Goal: Task Accomplishment & Management: Manage account settings

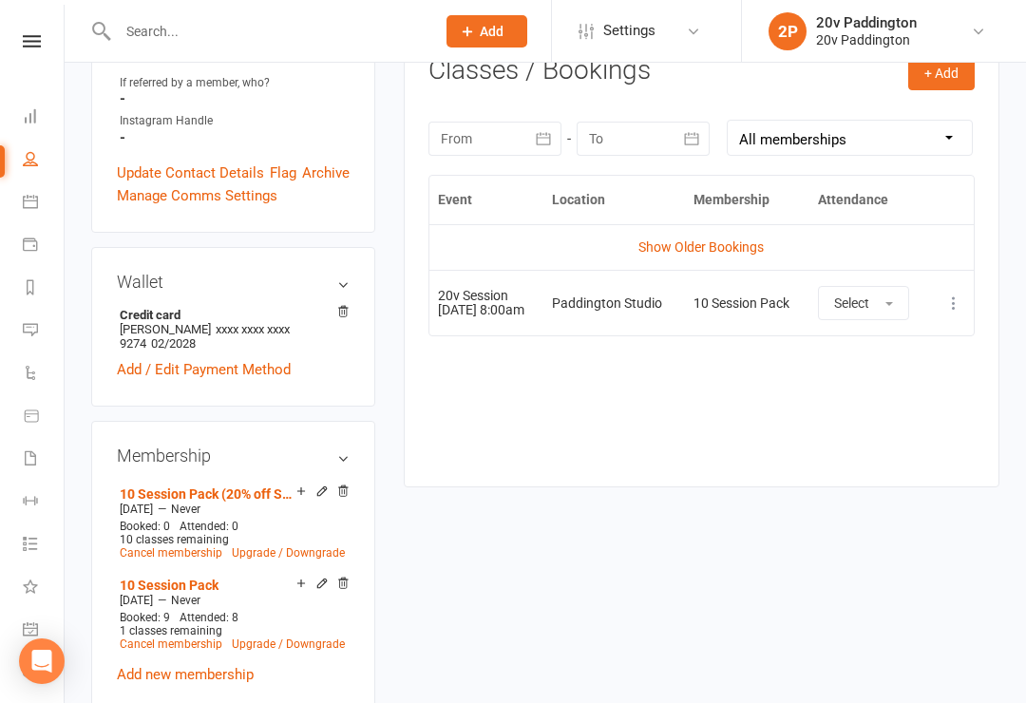
scroll to position [77, 0]
click at [33, 260] on link "Messages" at bounding box center [44, 255] width 43 height 43
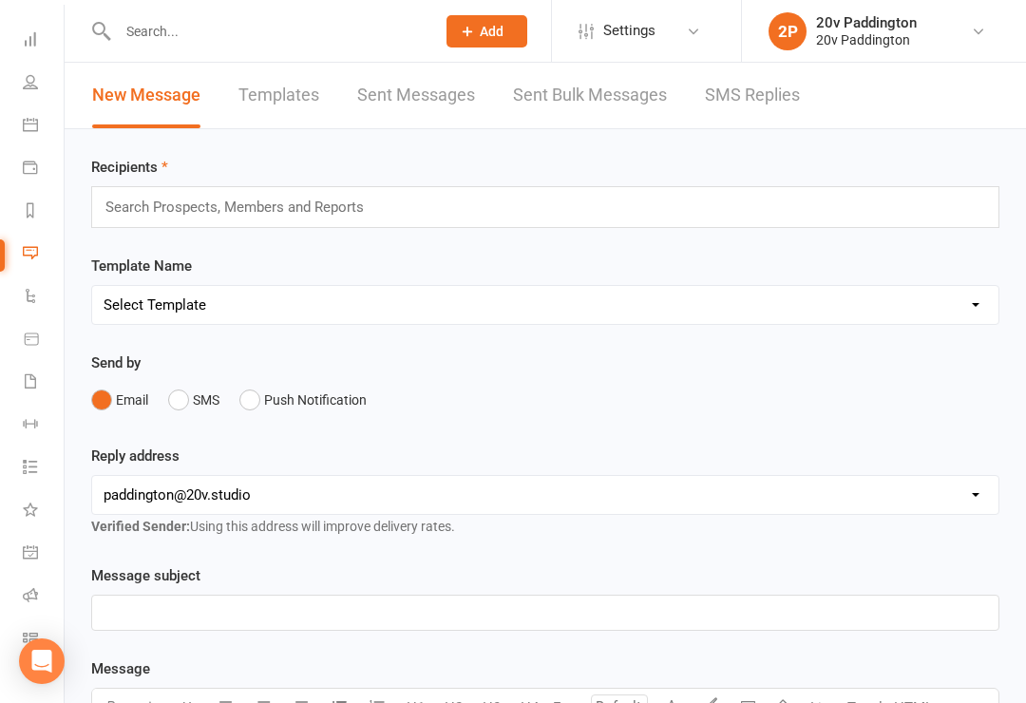
click at [730, 98] on link "SMS Replies" at bounding box center [752, 96] width 95 height 66
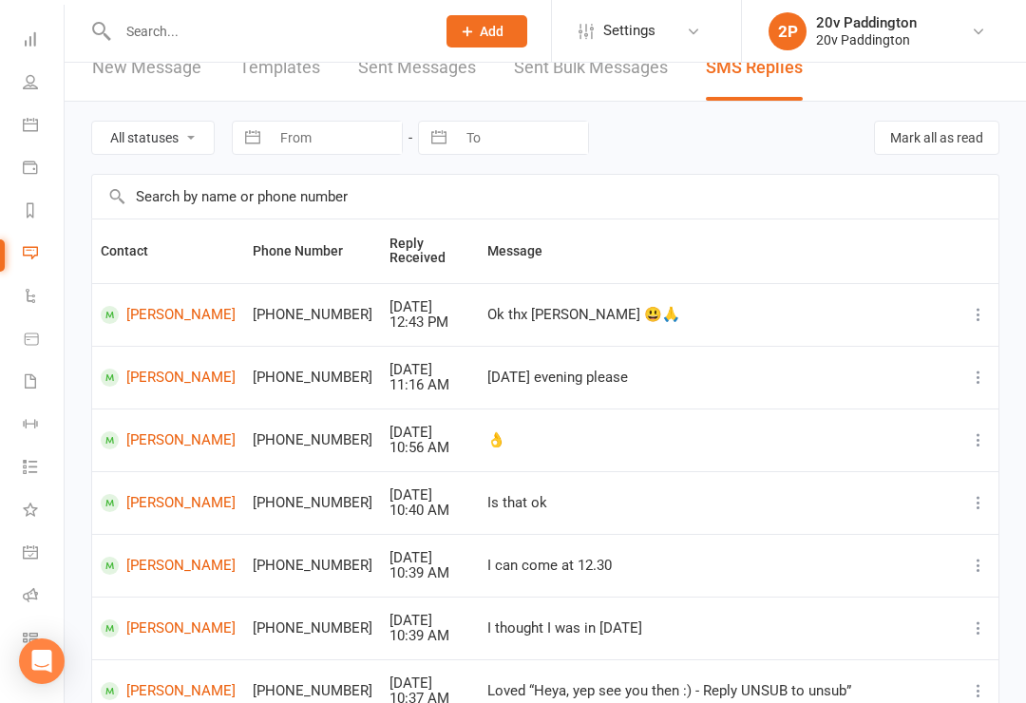
scroll to position [28, 0]
click at [26, 124] on icon at bounding box center [30, 124] width 15 height 15
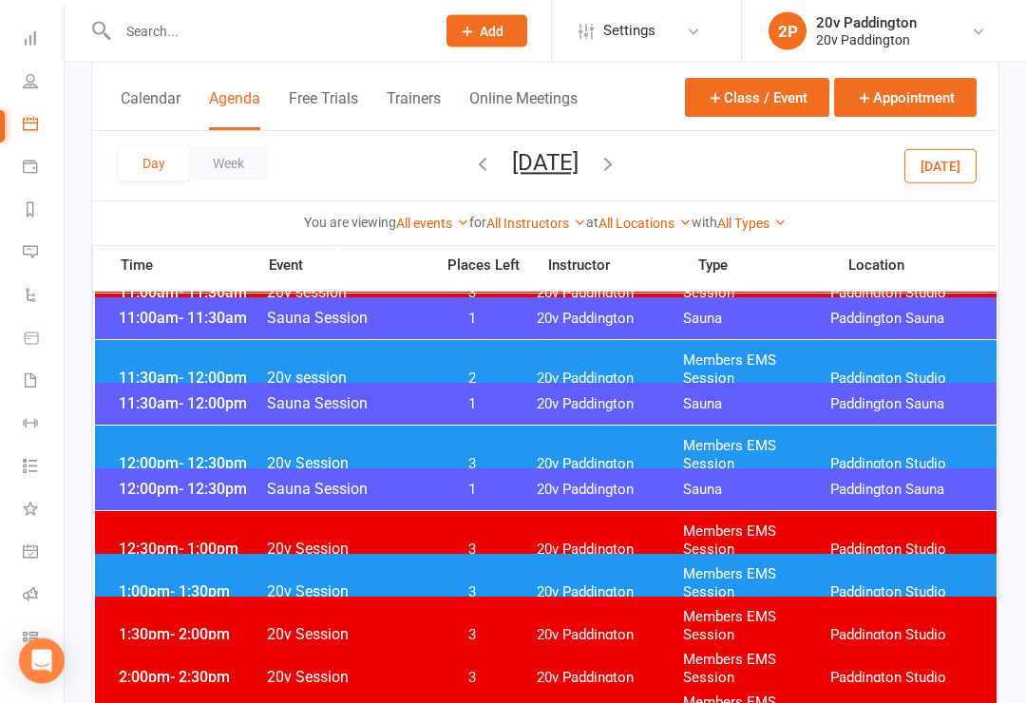
click at [618, 176] on button "button" at bounding box center [608, 165] width 21 height 33
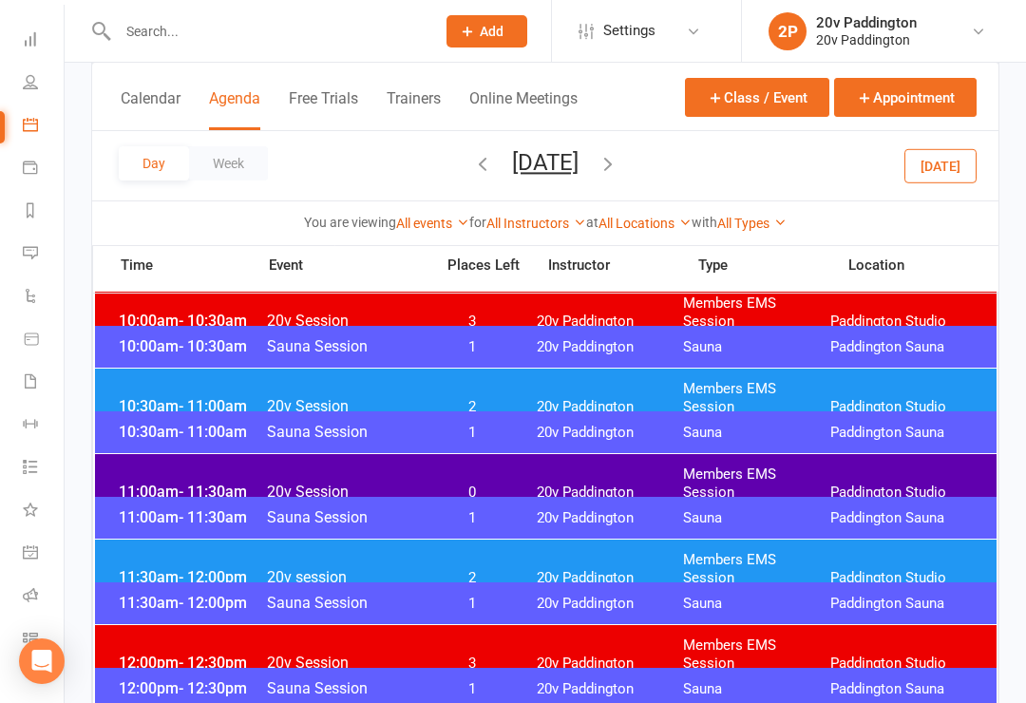
scroll to position [778, 0]
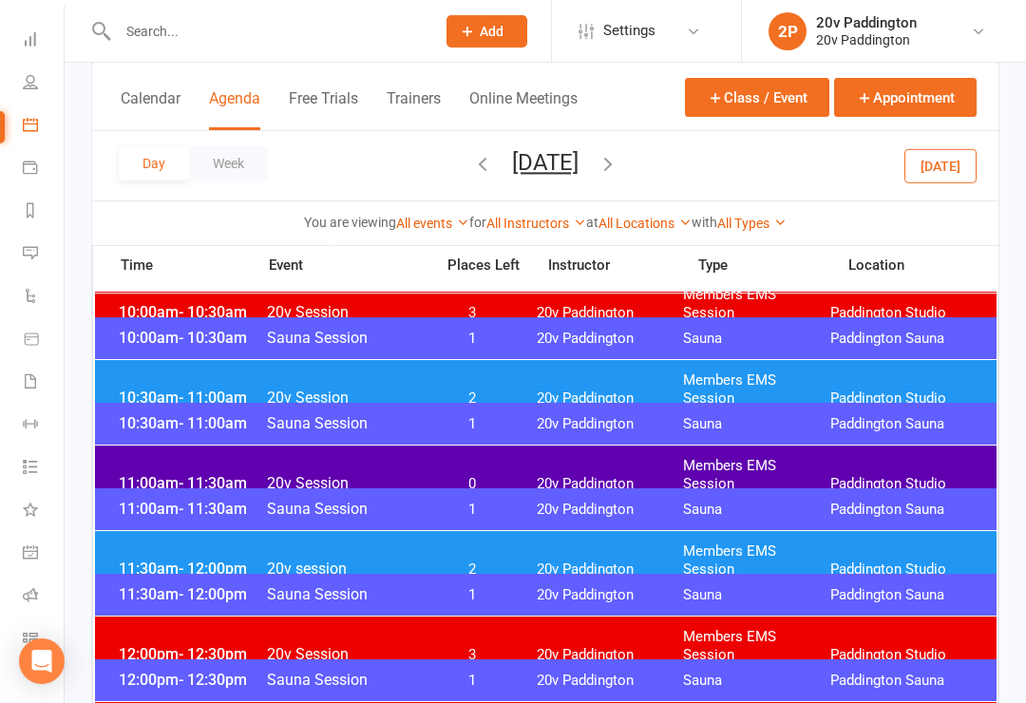
click at [143, 560] on span "11:30am - 12:00pm" at bounding box center [190, 569] width 152 height 18
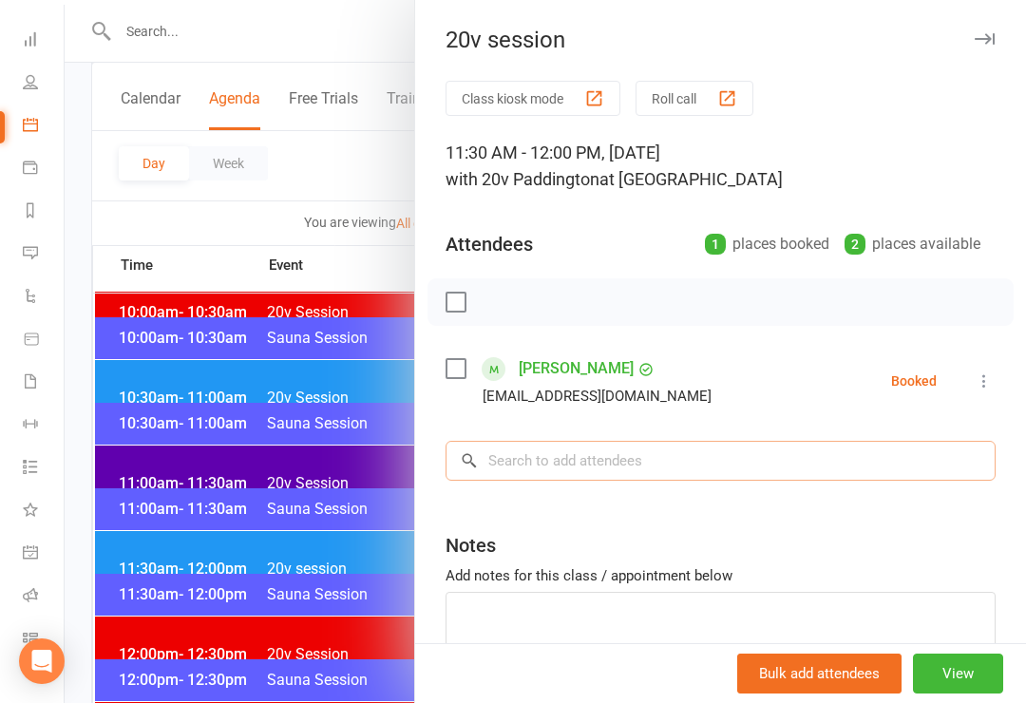
click at [615, 475] on input "search" at bounding box center [721, 461] width 550 height 40
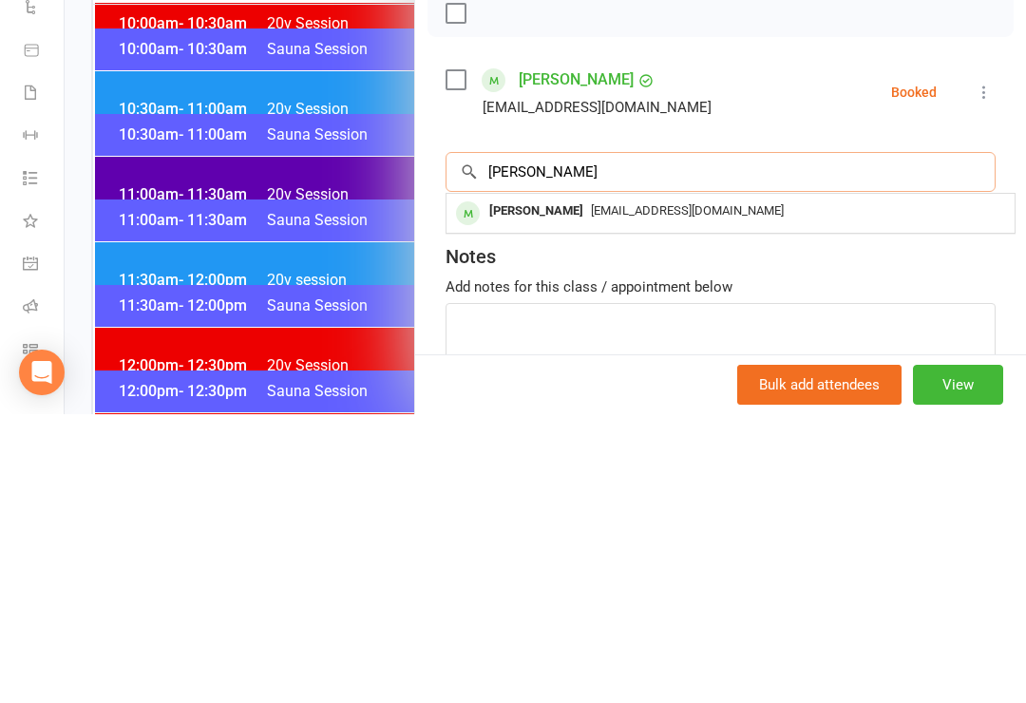
type input "[PERSON_NAME]"
click at [637, 492] on span "[EMAIL_ADDRESS][DOMAIN_NAME]" at bounding box center [687, 499] width 193 height 14
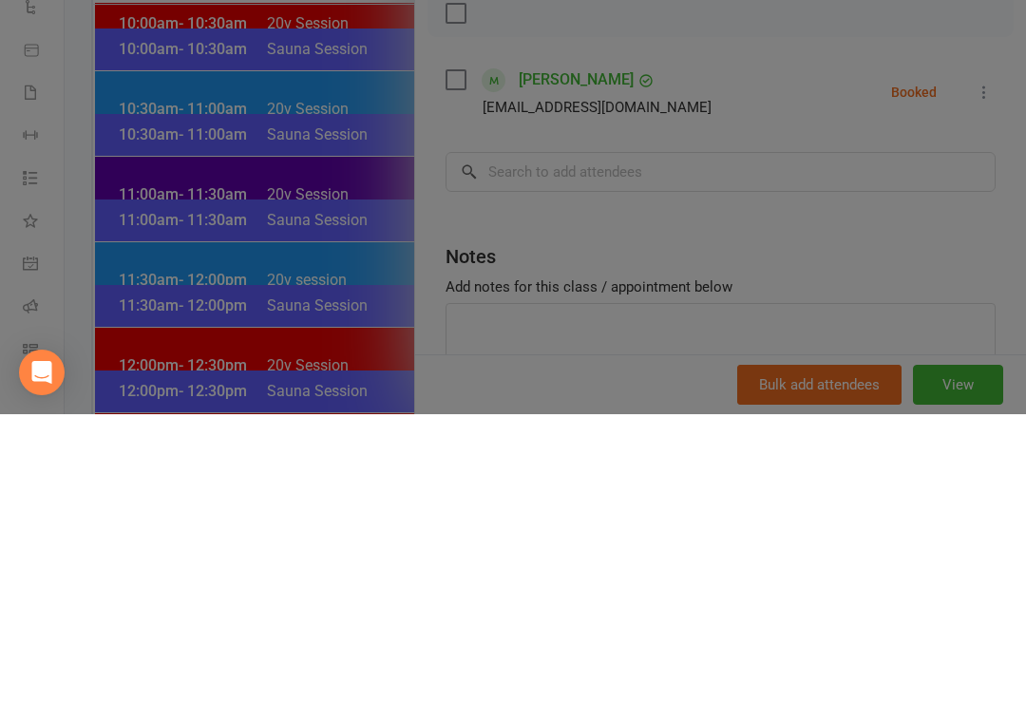
scroll to position [1067, 0]
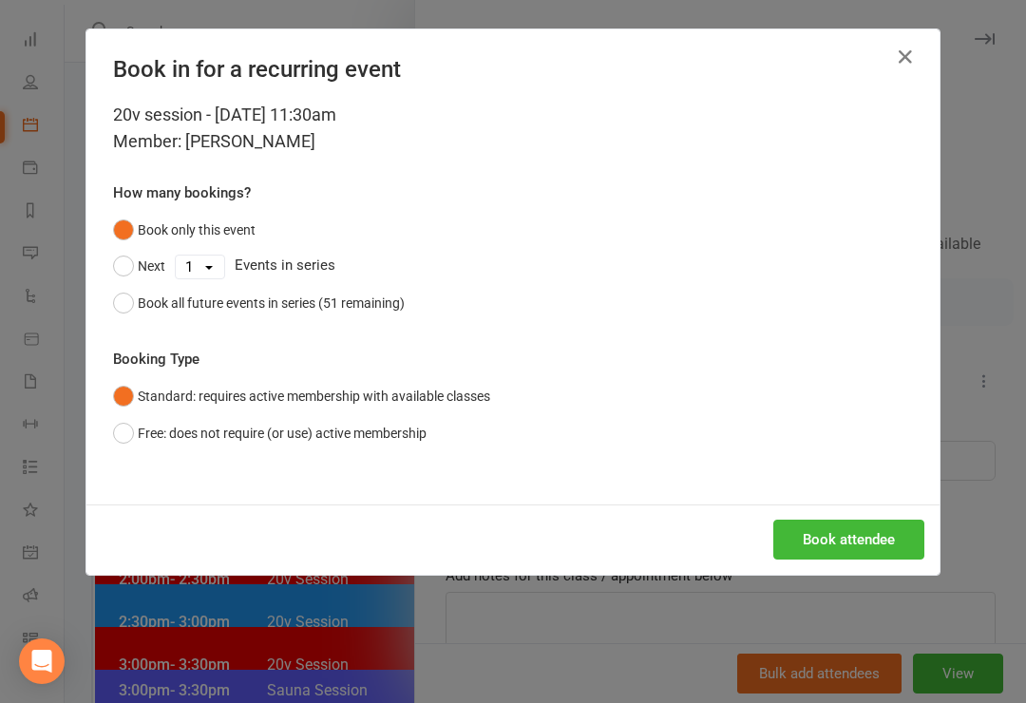
click at [867, 532] on button "Book attendee" at bounding box center [848, 540] width 151 height 40
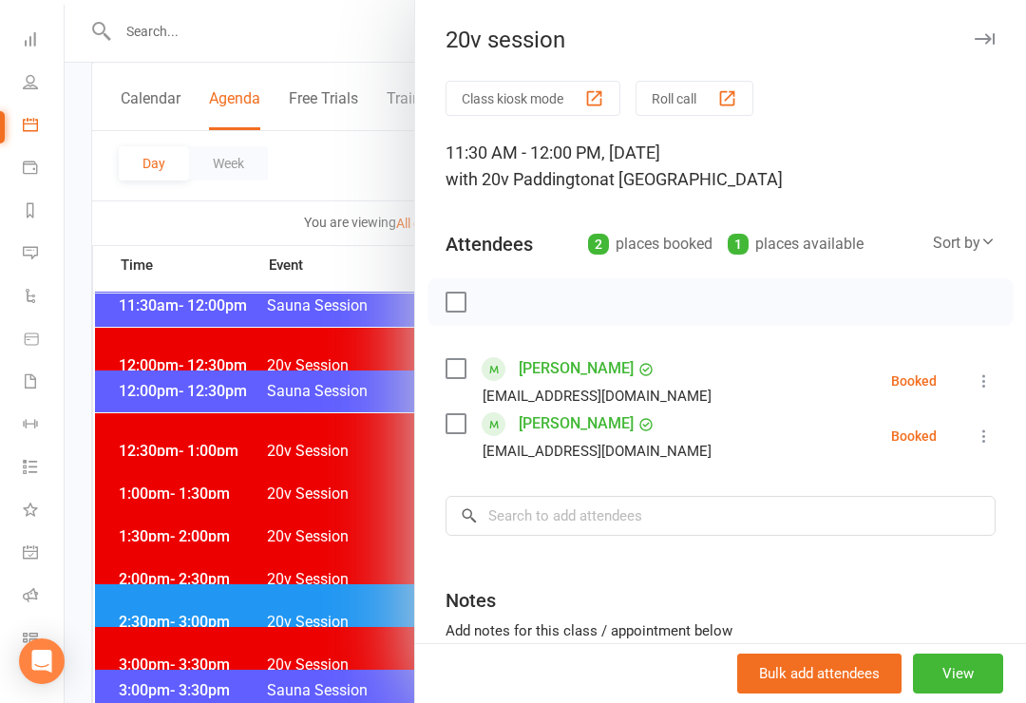
click at [33, 254] on icon at bounding box center [30, 252] width 15 height 15
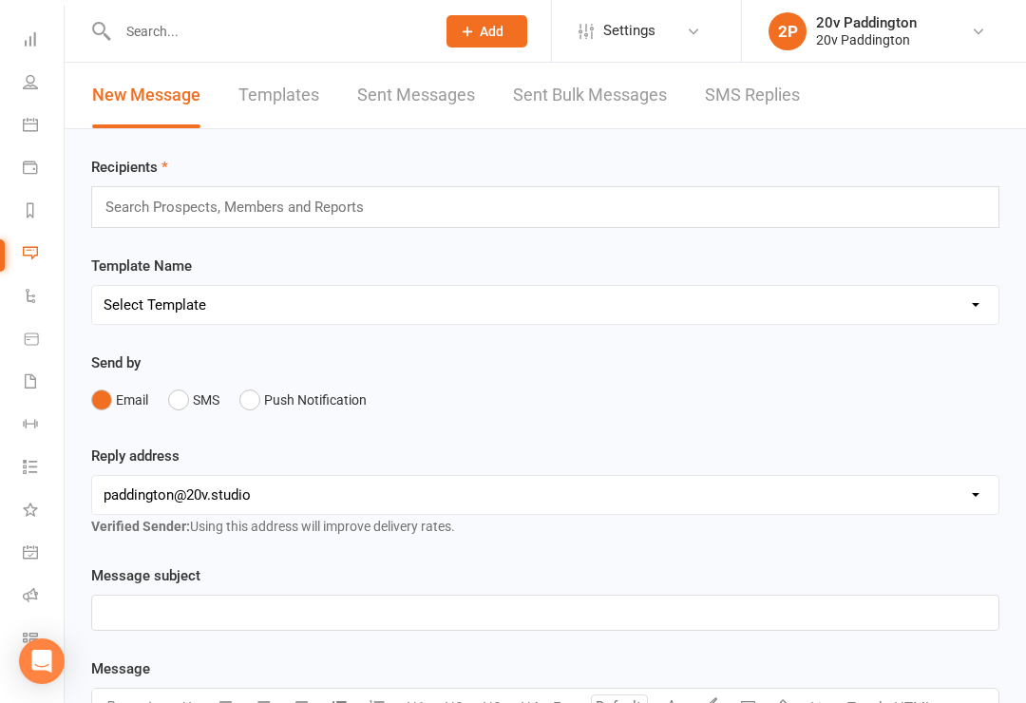
click at [37, 252] on icon at bounding box center [30, 252] width 15 height 15
click at [764, 111] on link "SMS Replies" at bounding box center [752, 96] width 95 height 66
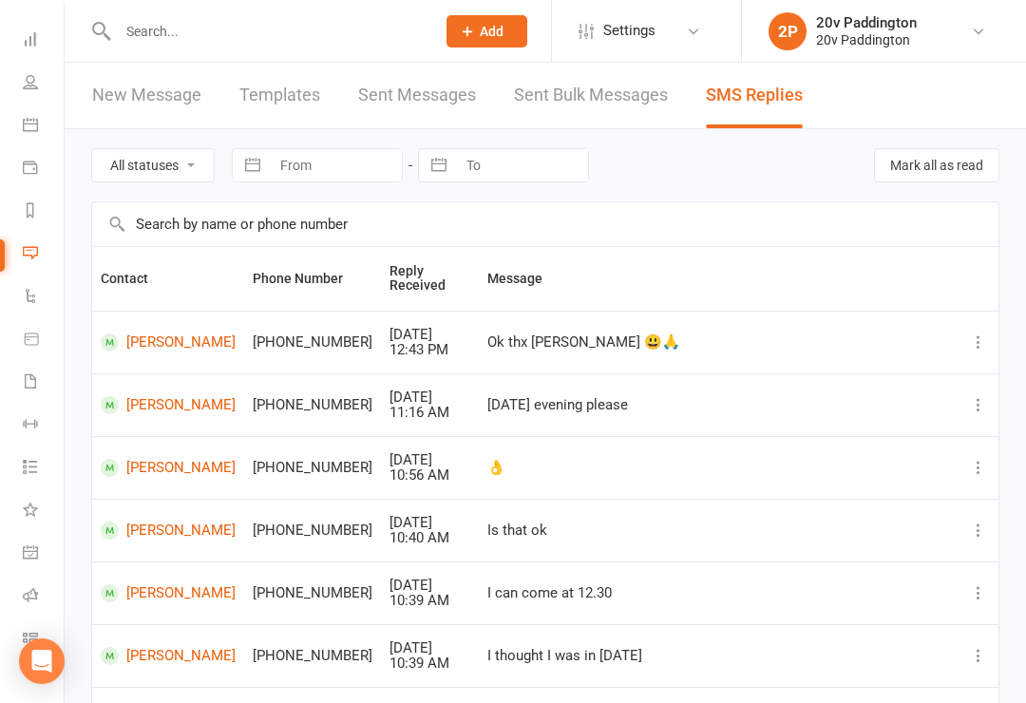
click at [43, 138] on link "Calendar" at bounding box center [44, 126] width 43 height 43
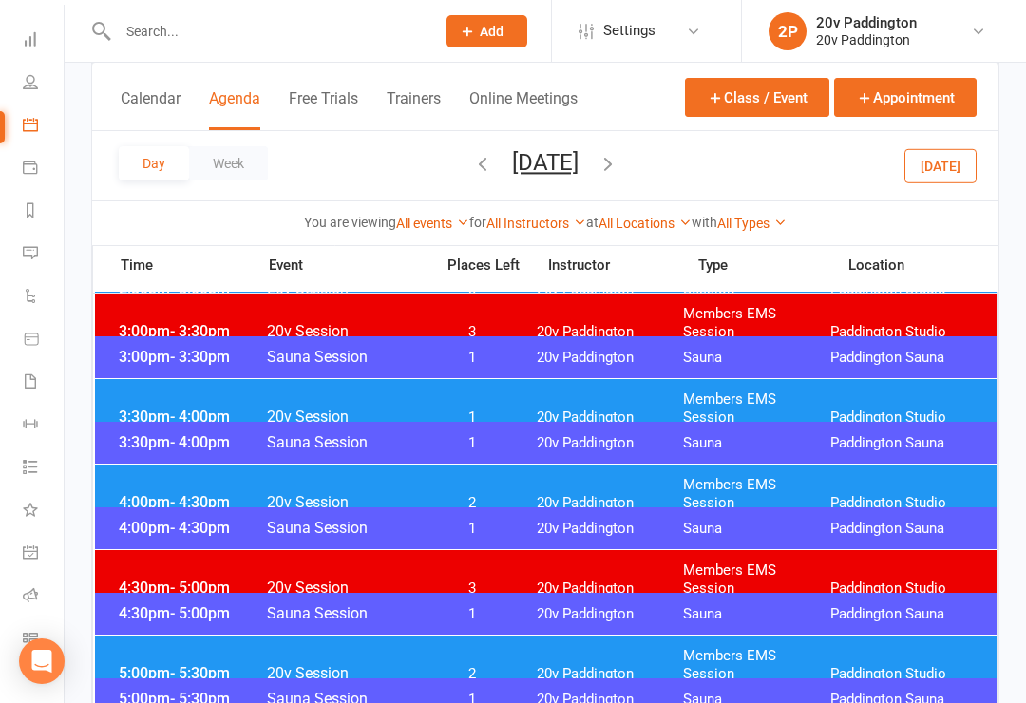
scroll to position [1405, 0]
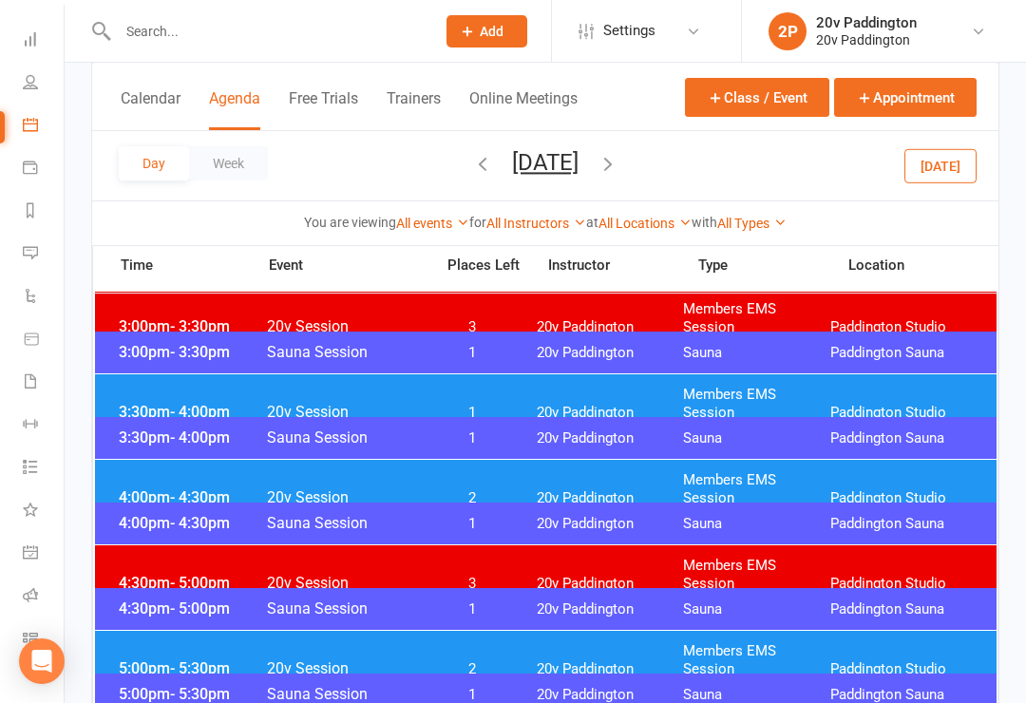
click at [160, 404] on div "3:30pm - 4:00pm 20v Session 1 20v Paddington Members EMS Session [GEOGRAPHIC_DA…" at bounding box center [546, 403] width 902 height 59
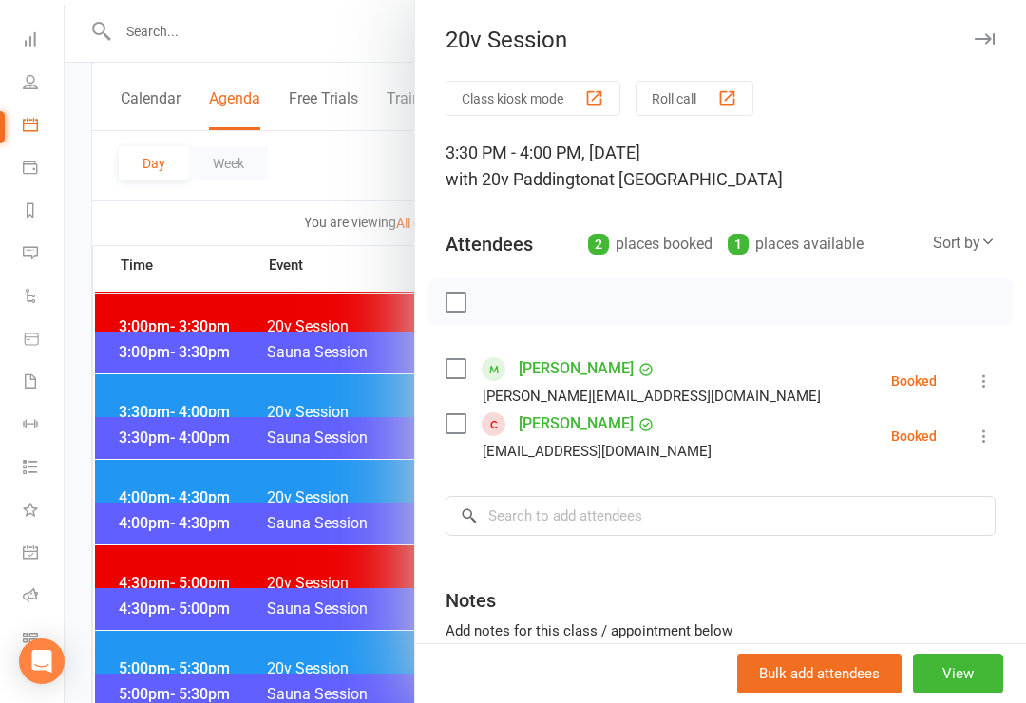
click at [154, 403] on div at bounding box center [545, 351] width 961 height 703
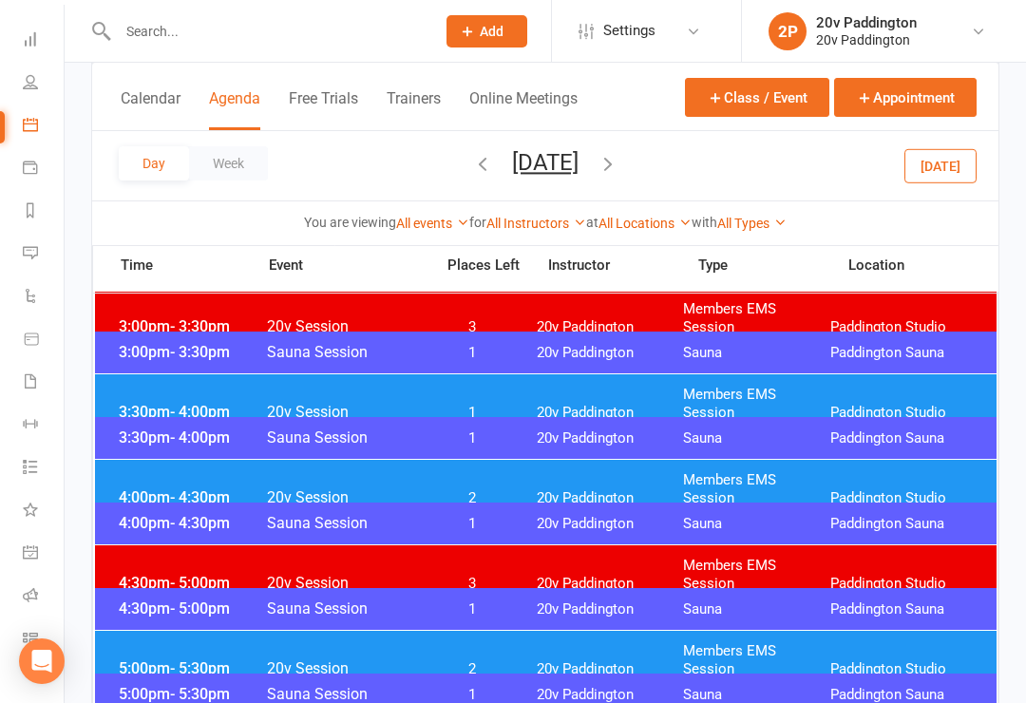
click at [934, 168] on button "[DATE]" at bounding box center [940, 165] width 72 height 34
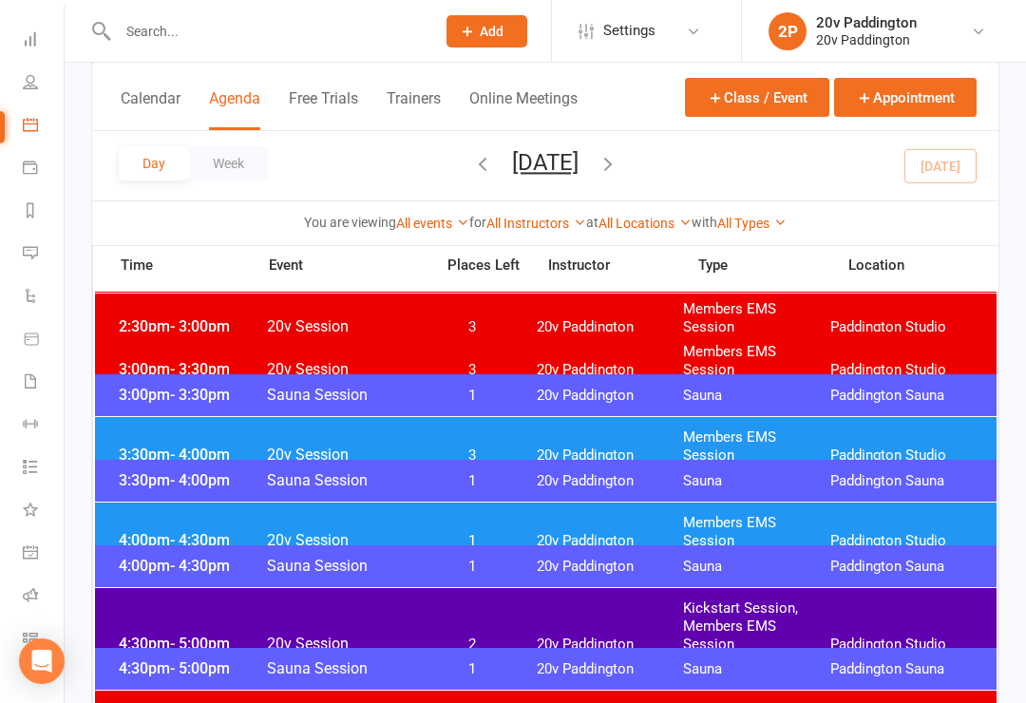
click at [168, 446] on span "3:30pm - 4:00pm" at bounding box center [190, 455] width 152 height 18
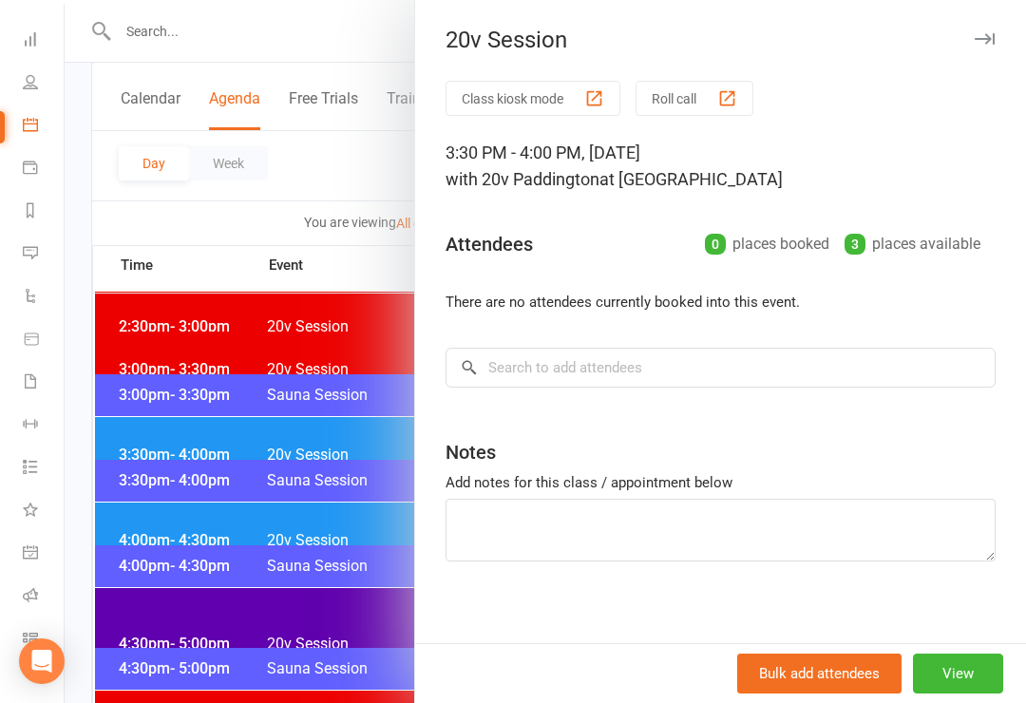
click at [162, 432] on div at bounding box center [545, 351] width 961 height 703
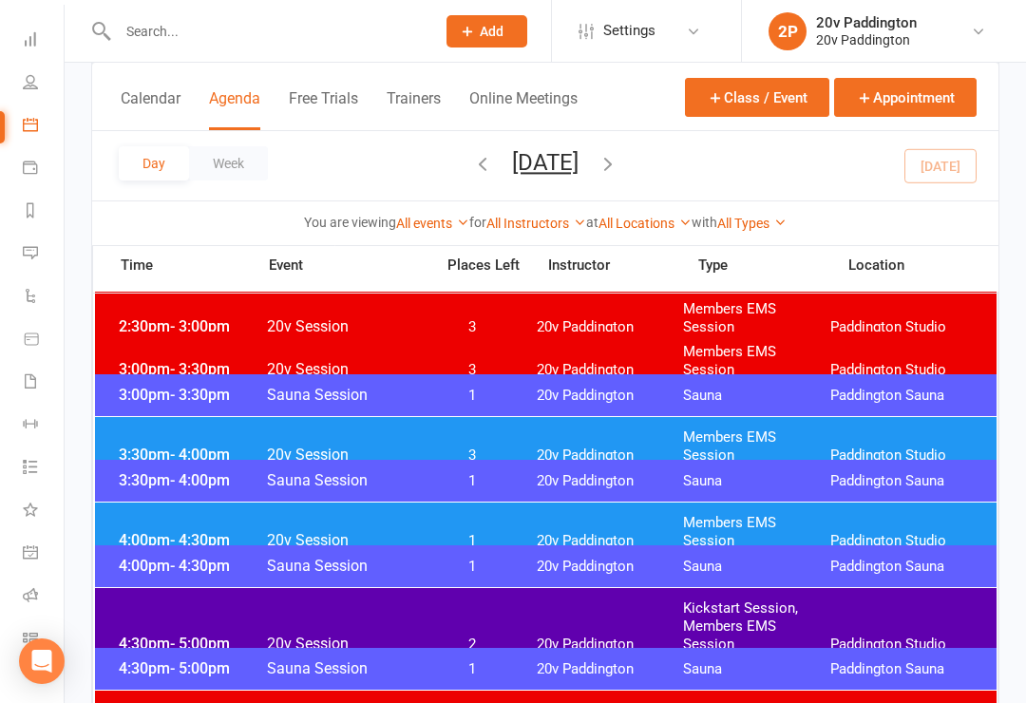
click at [143, 531] on span "4:00pm - 4:30pm" at bounding box center [190, 540] width 152 height 18
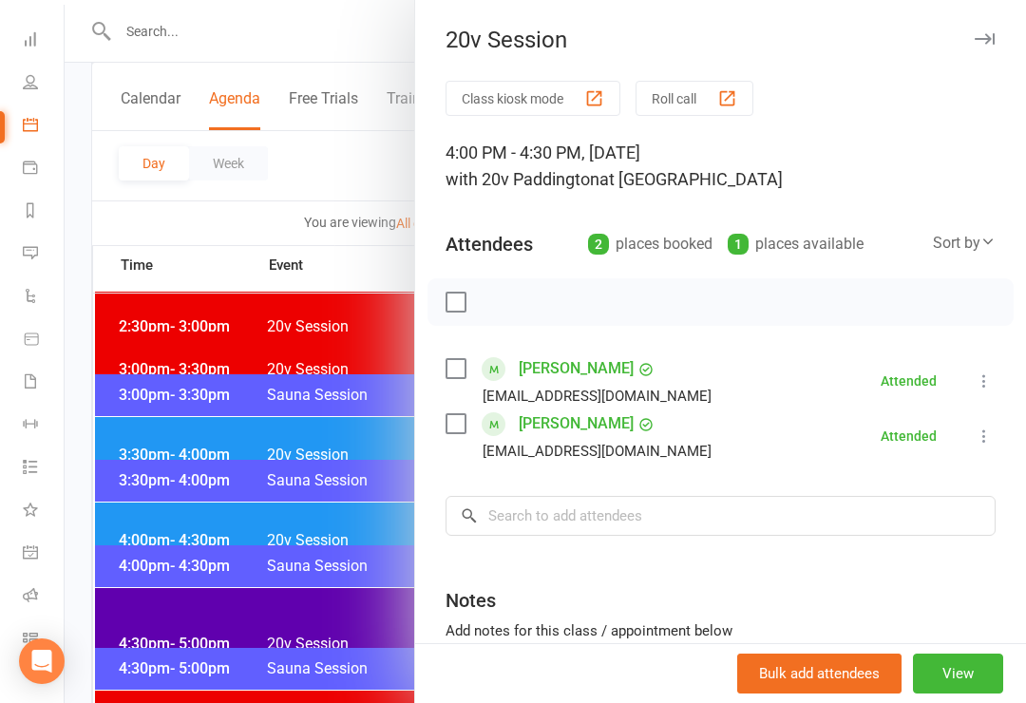
click at [150, 524] on div at bounding box center [545, 351] width 961 height 703
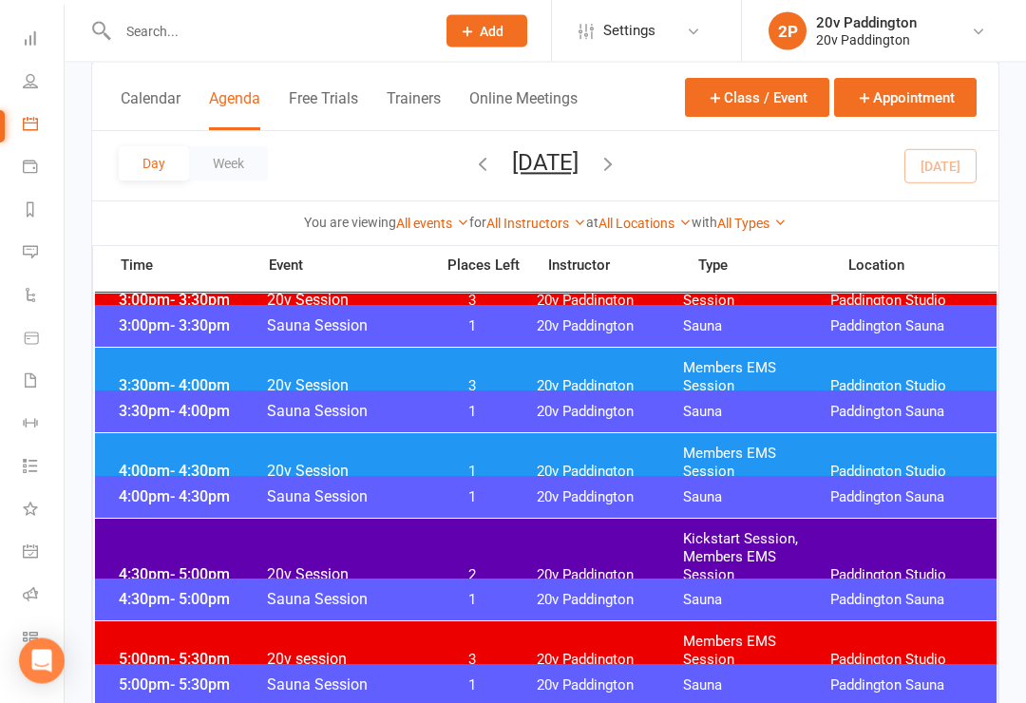
scroll to position [1474, 0]
click at [146, 545] on div "4:30pm - 5:00pm 20v Session 2 20v Paddington Kickstart Session, Members EMS Ses…" at bounding box center [546, 557] width 902 height 77
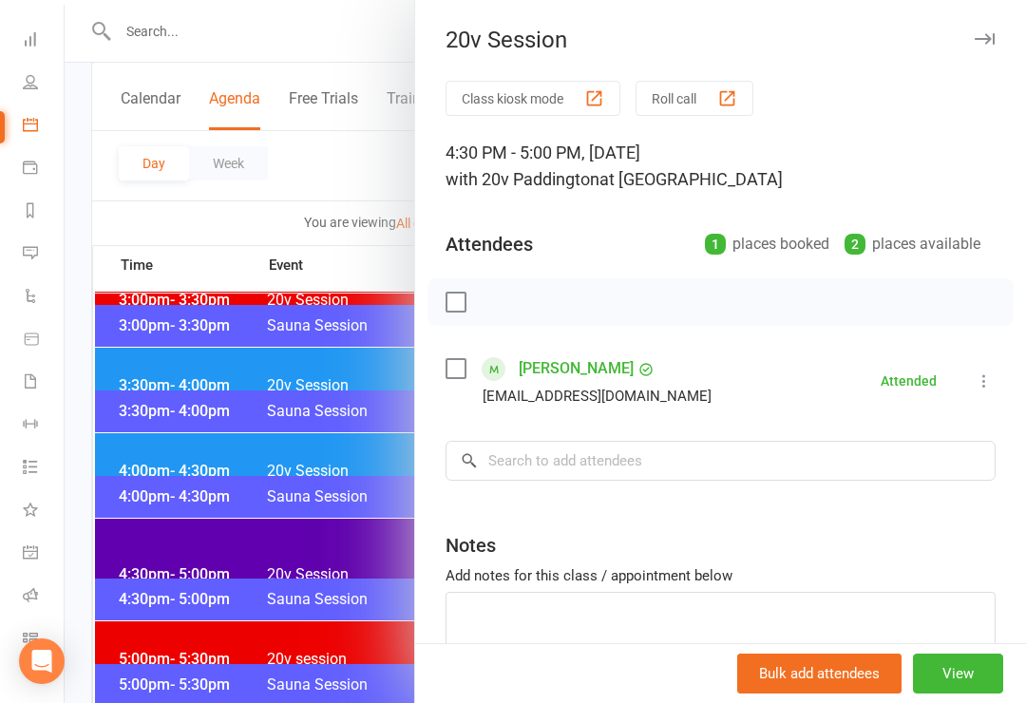
click at [137, 544] on div at bounding box center [545, 351] width 961 height 703
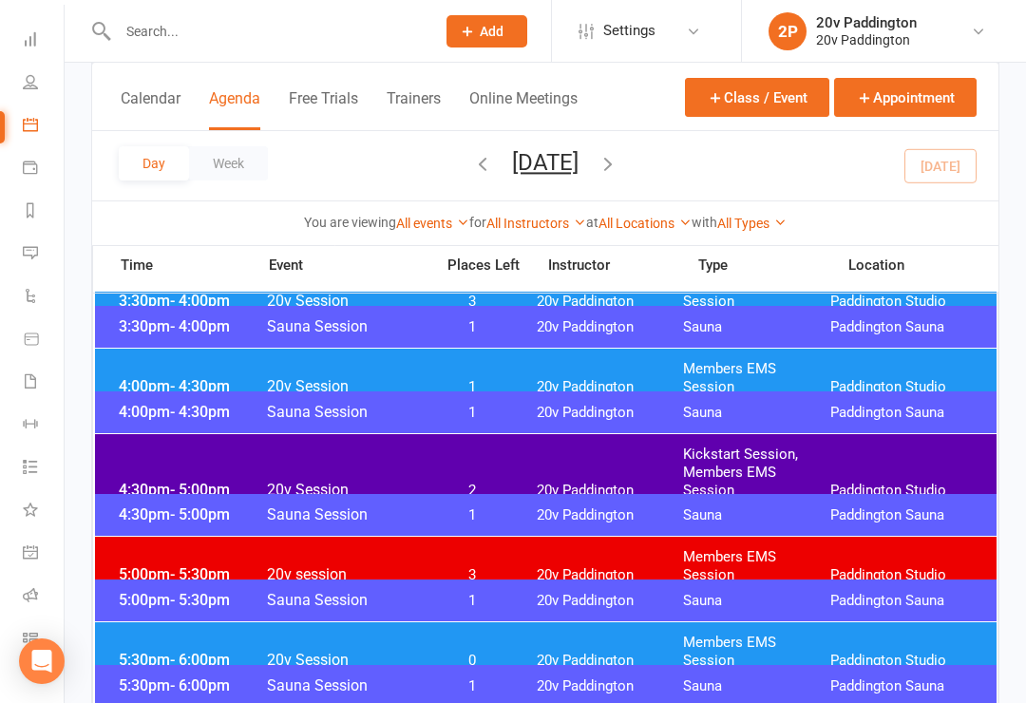
scroll to position [1773, 0]
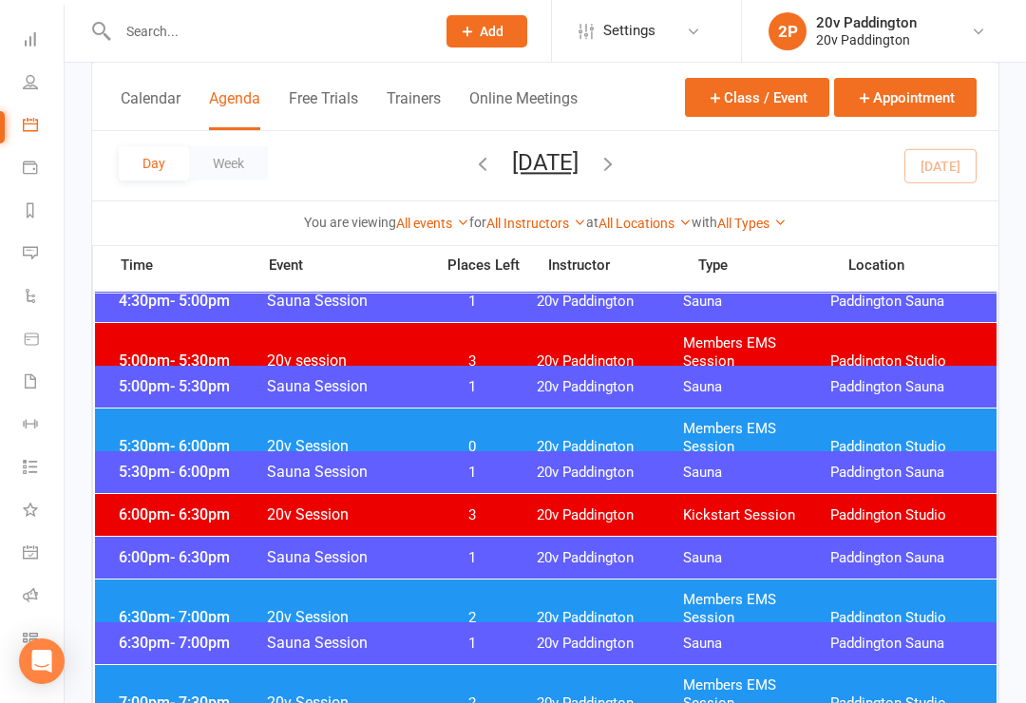
click at [141, 411] on div "5:30pm - 6:00pm 20v Session 0 20v Paddington Members EMS Session [GEOGRAPHIC_DA…" at bounding box center [546, 437] width 902 height 59
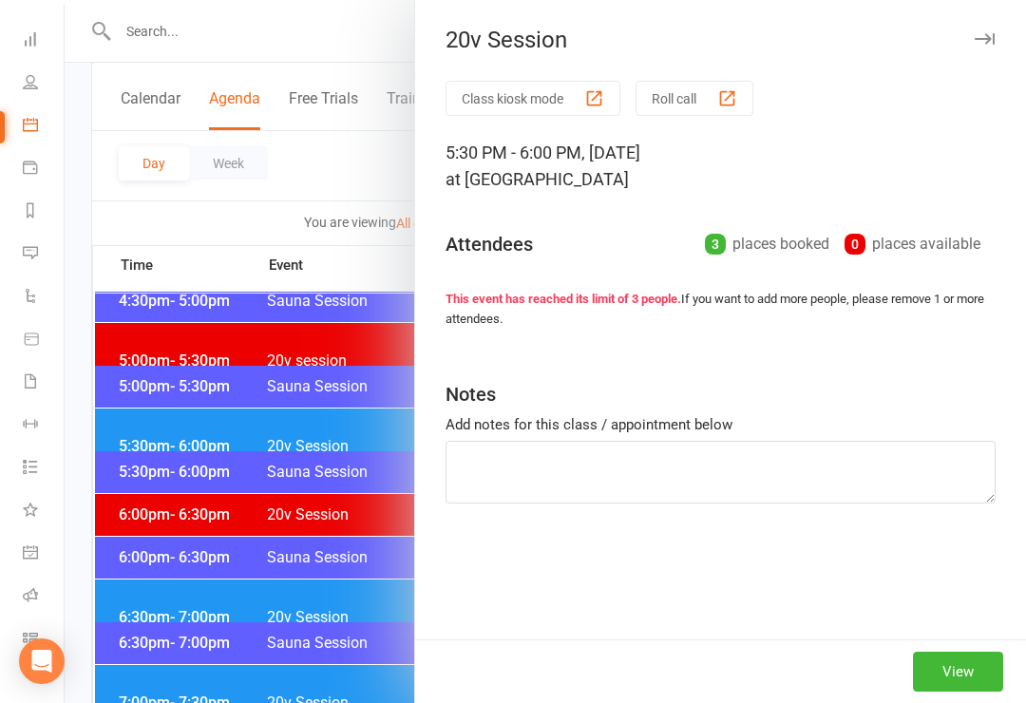
click at [130, 431] on div at bounding box center [545, 351] width 961 height 703
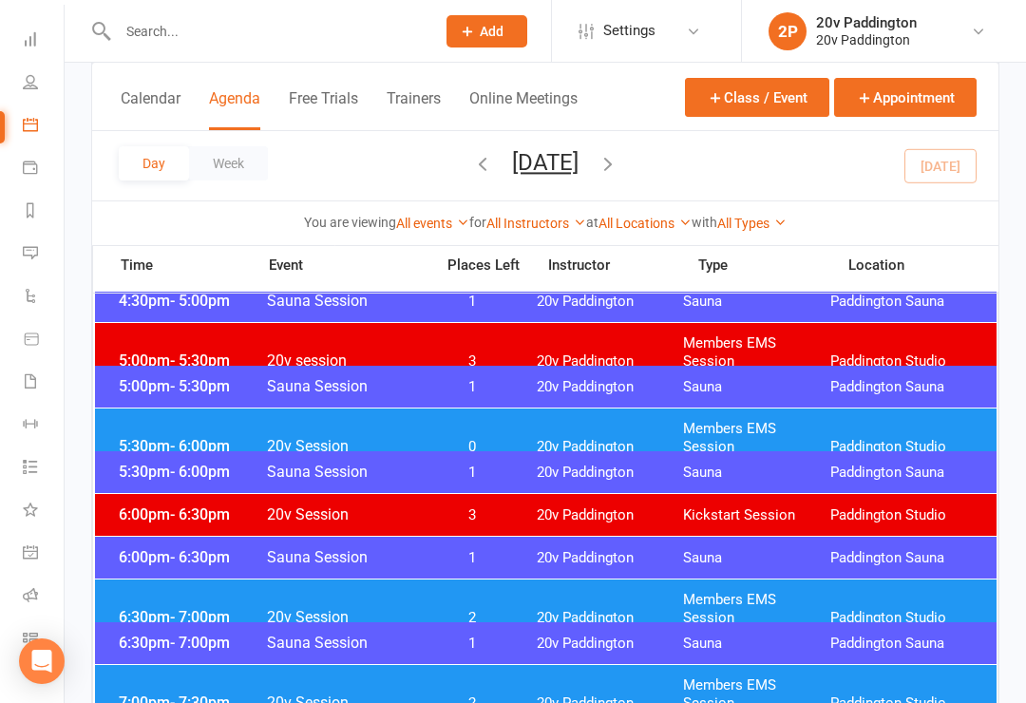
click at [127, 437] on span "5:30pm - 6:00pm" at bounding box center [190, 446] width 152 height 18
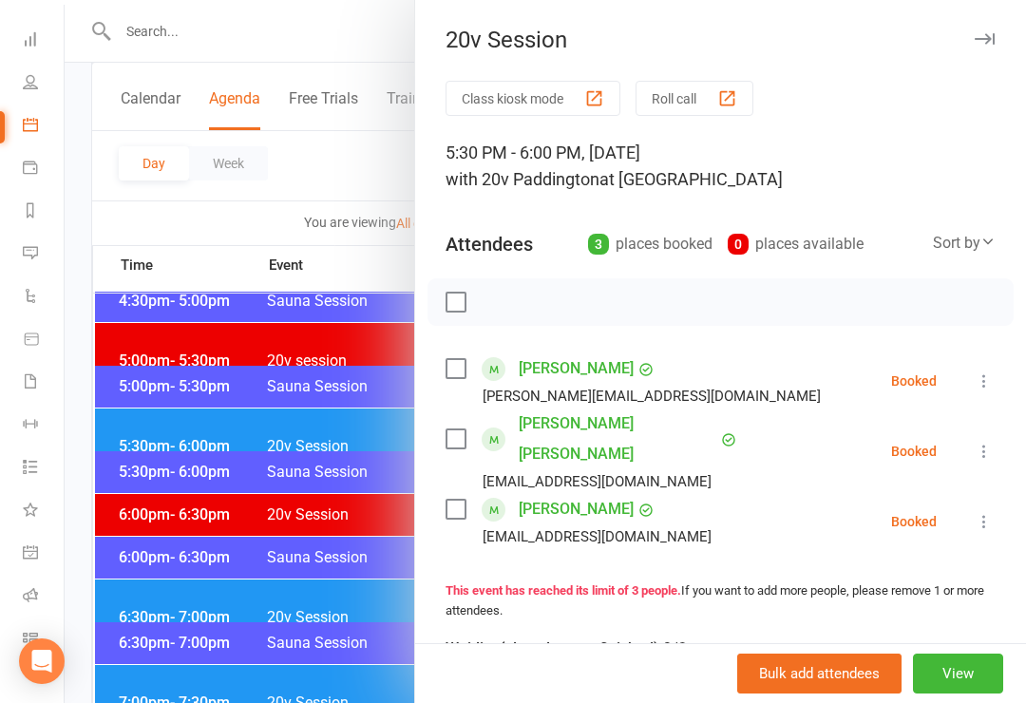
click at [988, 381] on icon at bounding box center [984, 380] width 19 height 19
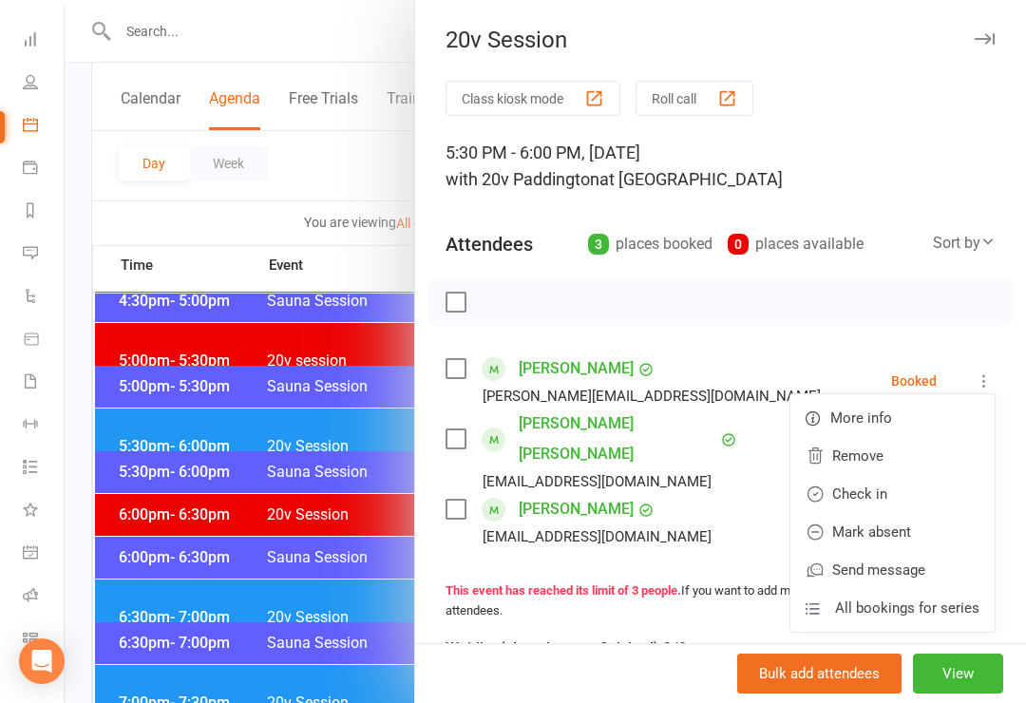
click at [915, 490] on link "Check in" at bounding box center [892, 494] width 204 height 38
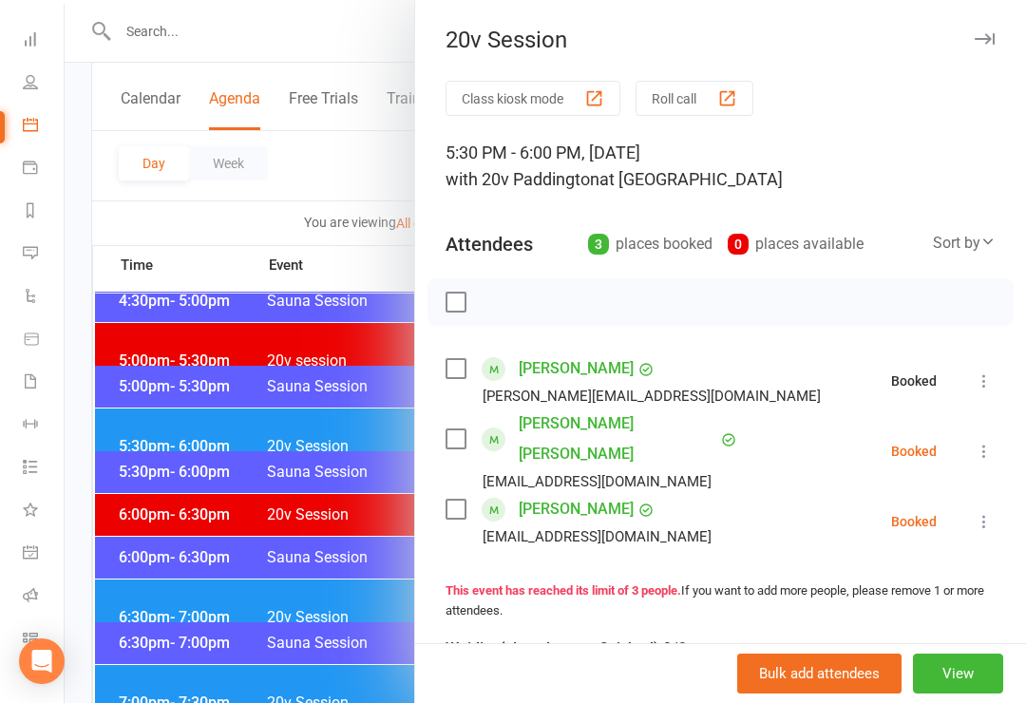
click at [984, 442] on icon at bounding box center [984, 451] width 19 height 19
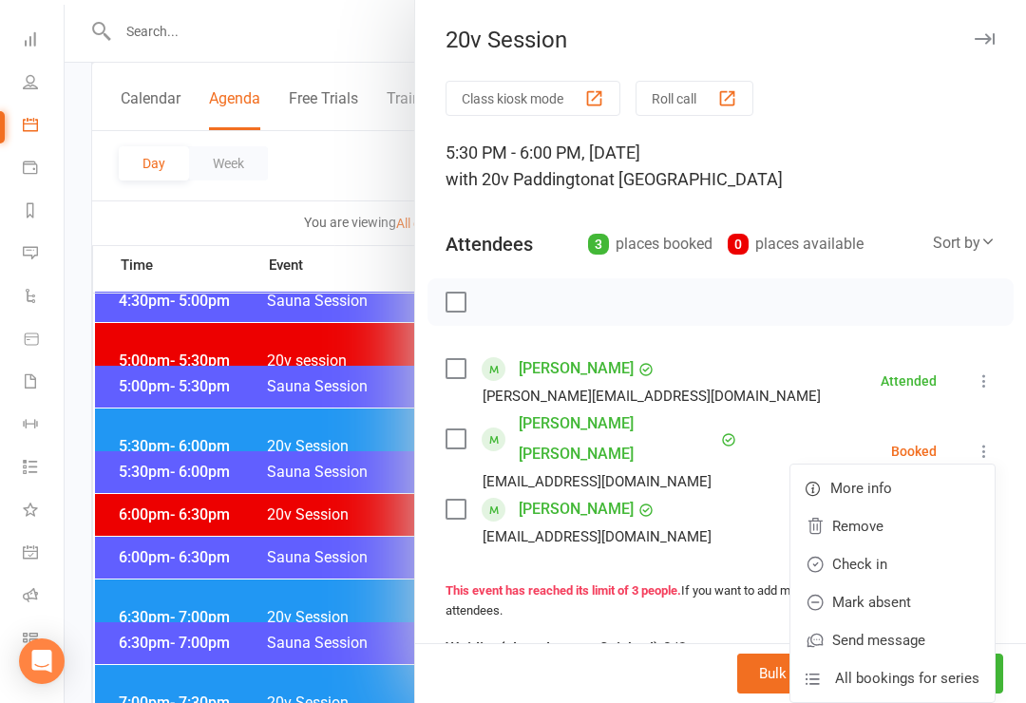
click at [909, 546] on link "Check in" at bounding box center [892, 564] width 204 height 38
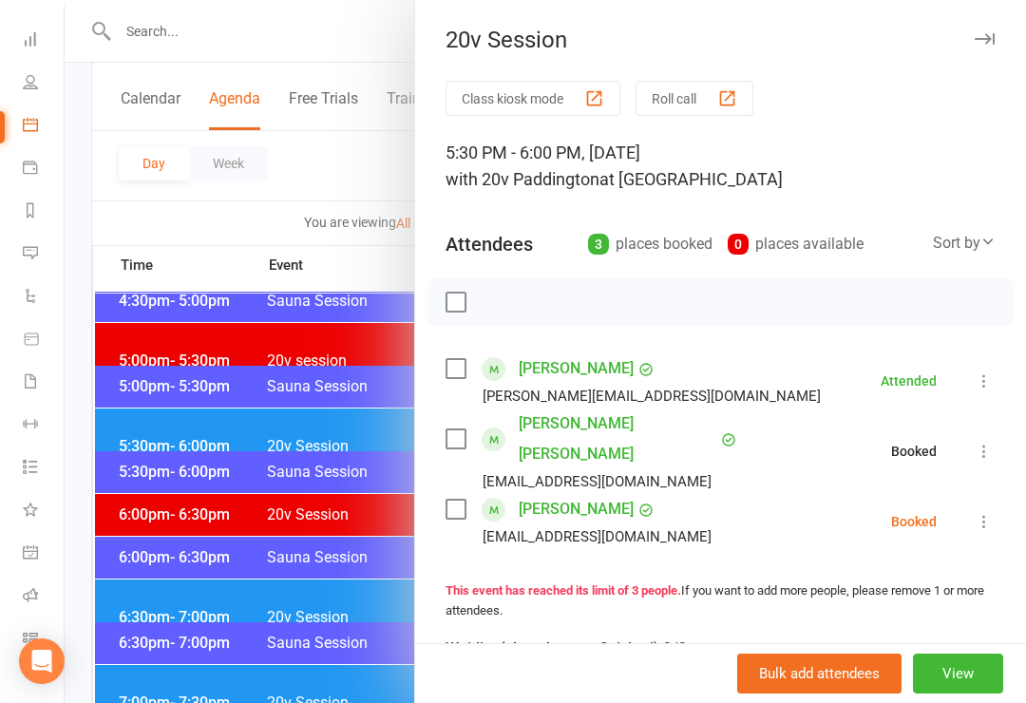
click at [980, 512] on icon at bounding box center [984, 521] width 19 height 19
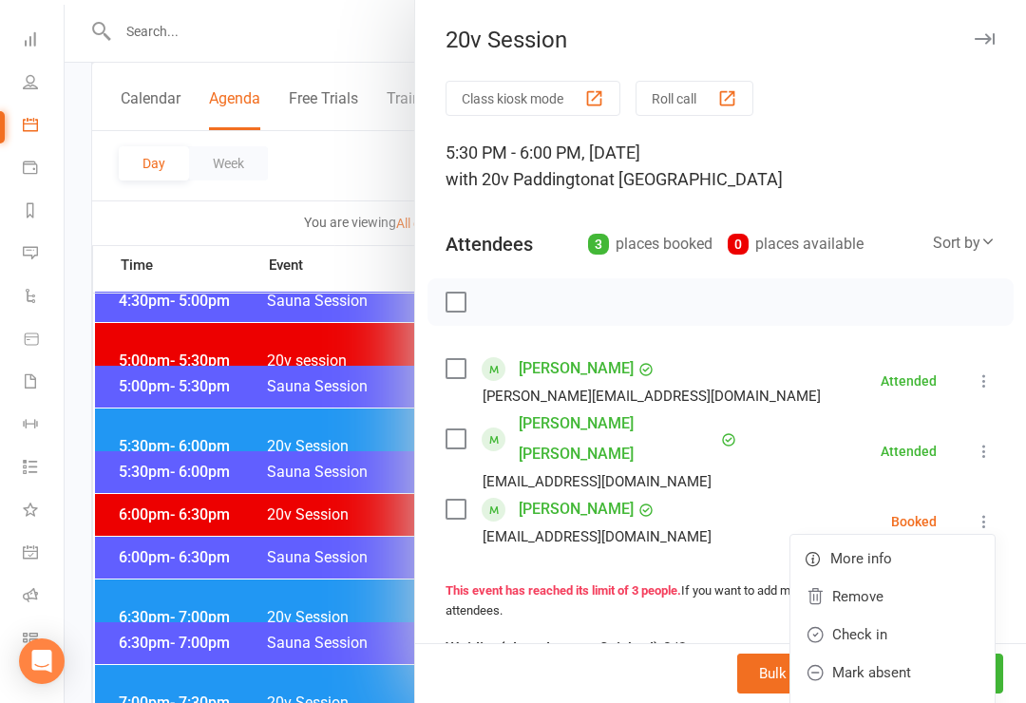
click at [910, 616] on link "Check in" at bounding box center [892, 635] width 204 height 38
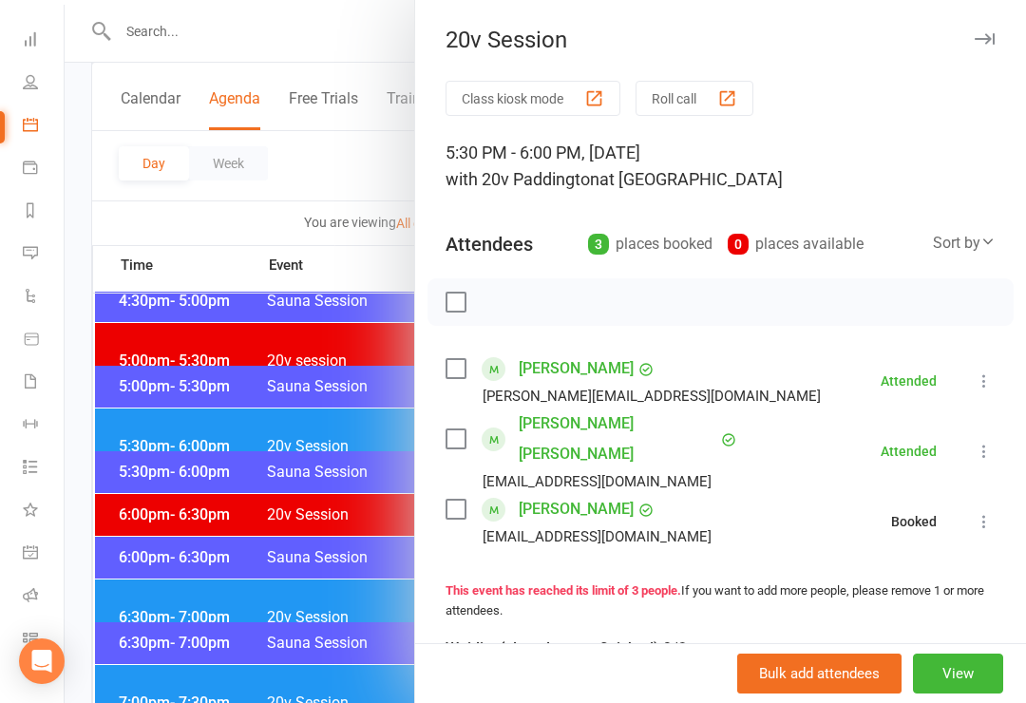
click at [157, 557] on div at bounding box center [545, 351] width 961 height 703
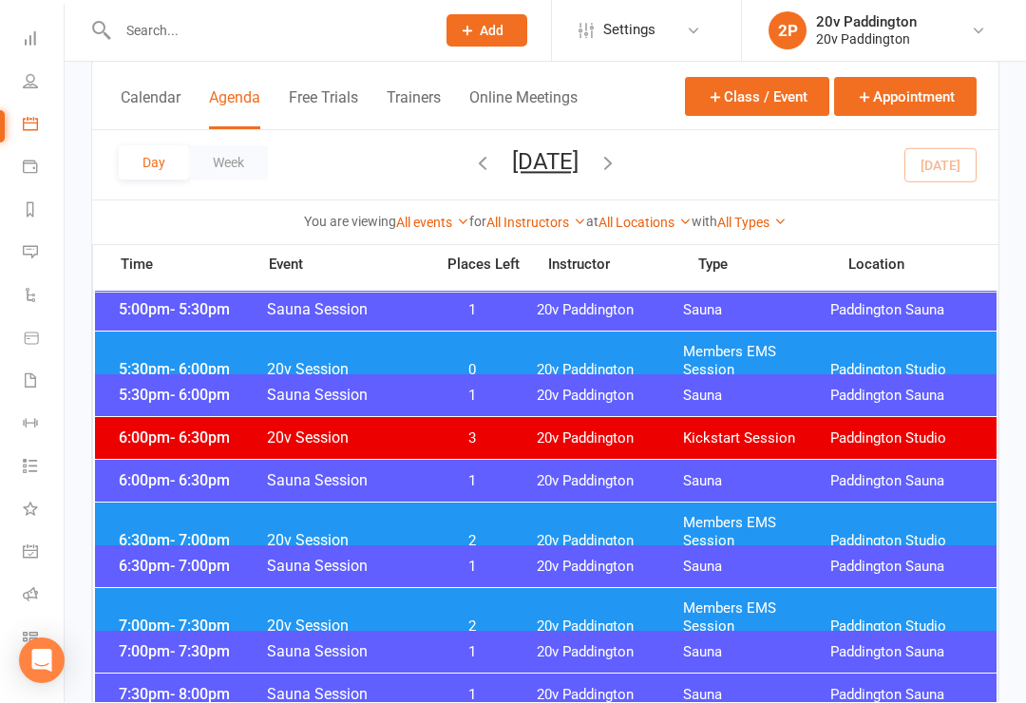
click at [940, 533] on span "Paddington Studio" at bounding box center [903, 542] width 147 height 18
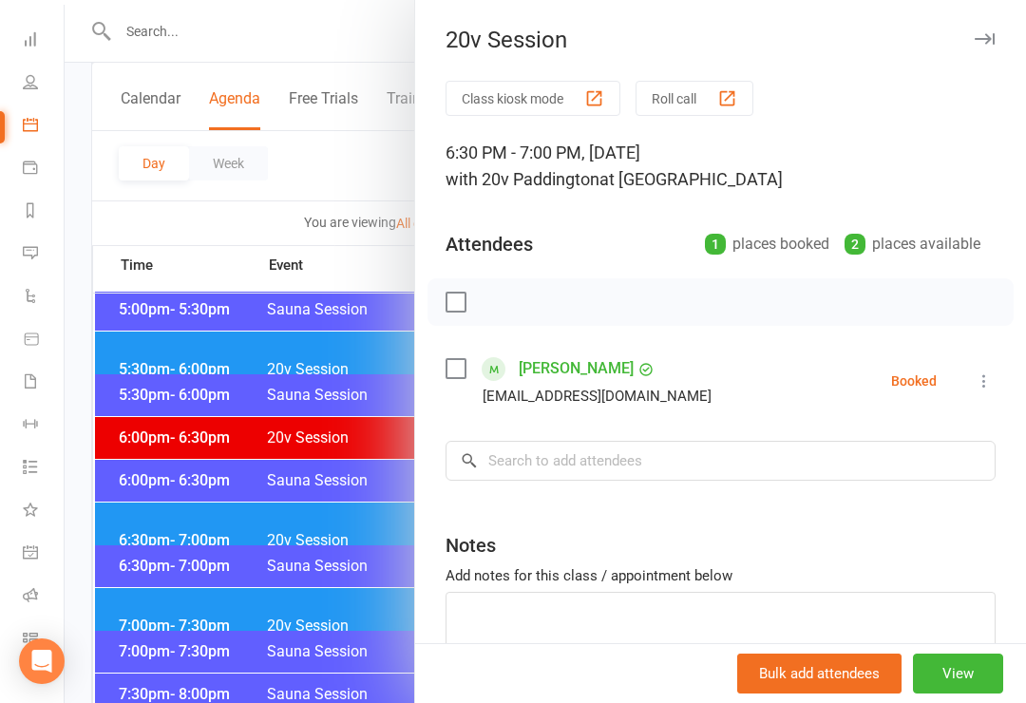
click at [139, 551] on div at bounding box center [545, 351] width 961 height 703
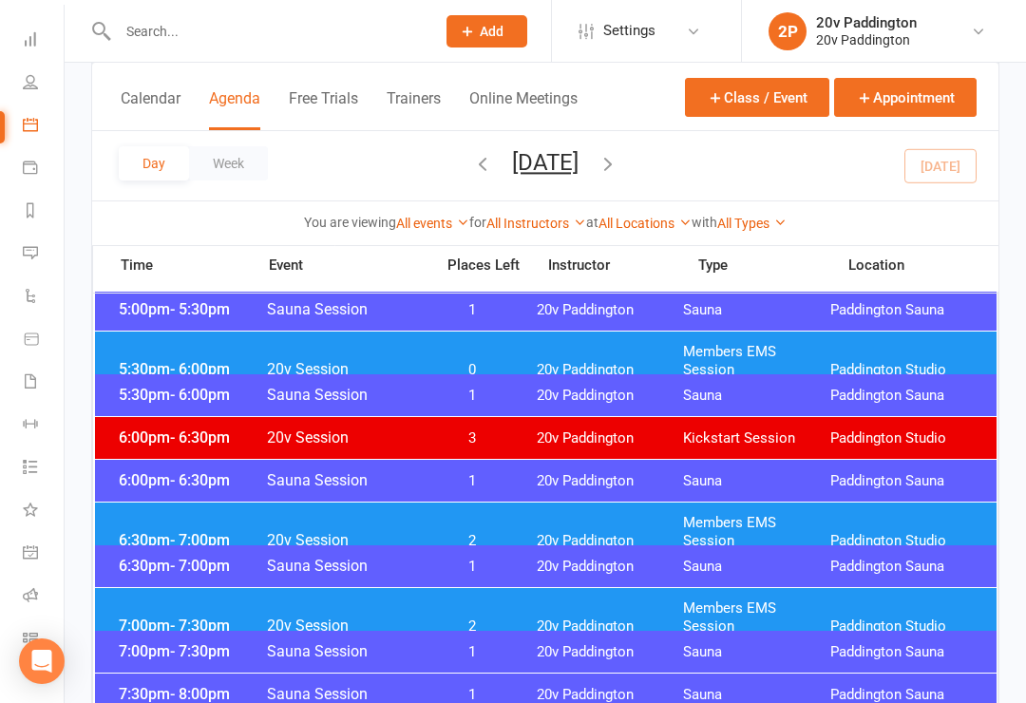
click at [137, 617] on span "7:00pm - 7:30pm" at bounding box center [190, 626] width 152 height 18
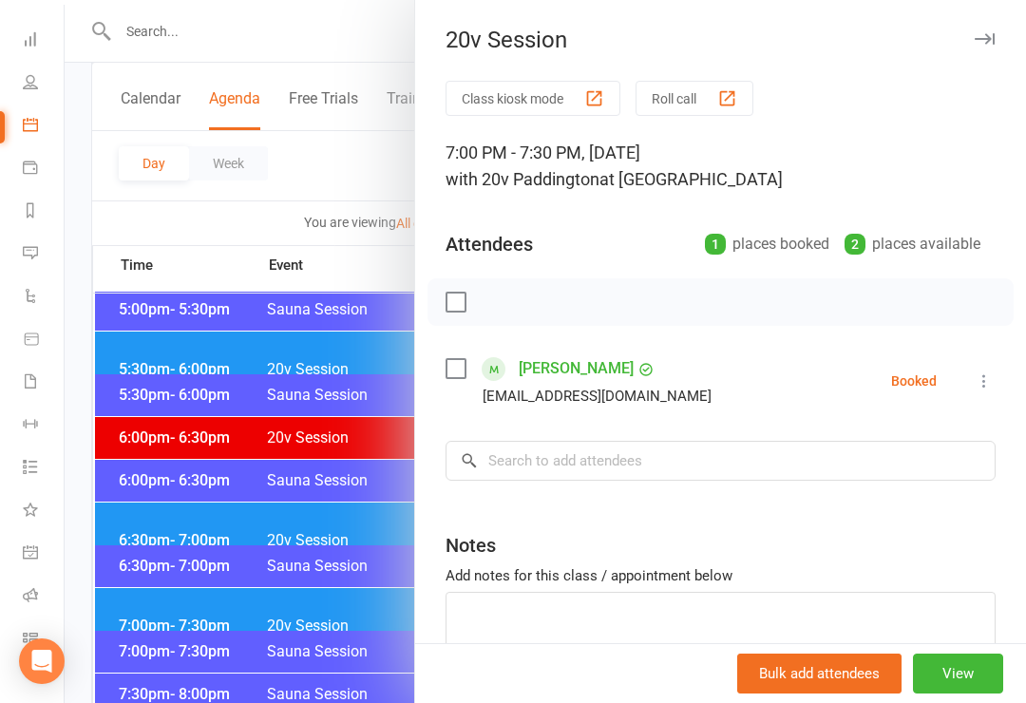
click at [137, 613] on div at bounding box center [545, 351] width 961 height 703
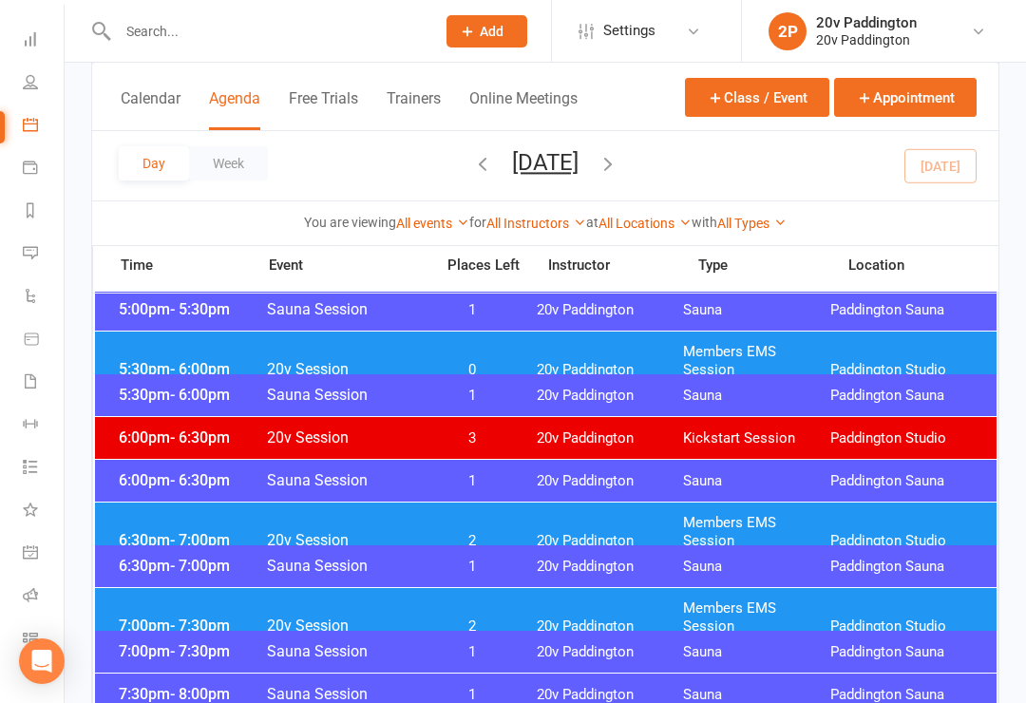
click at [38, 253] on link "Messages" at bounding box center [44, 255] width 43 height 43
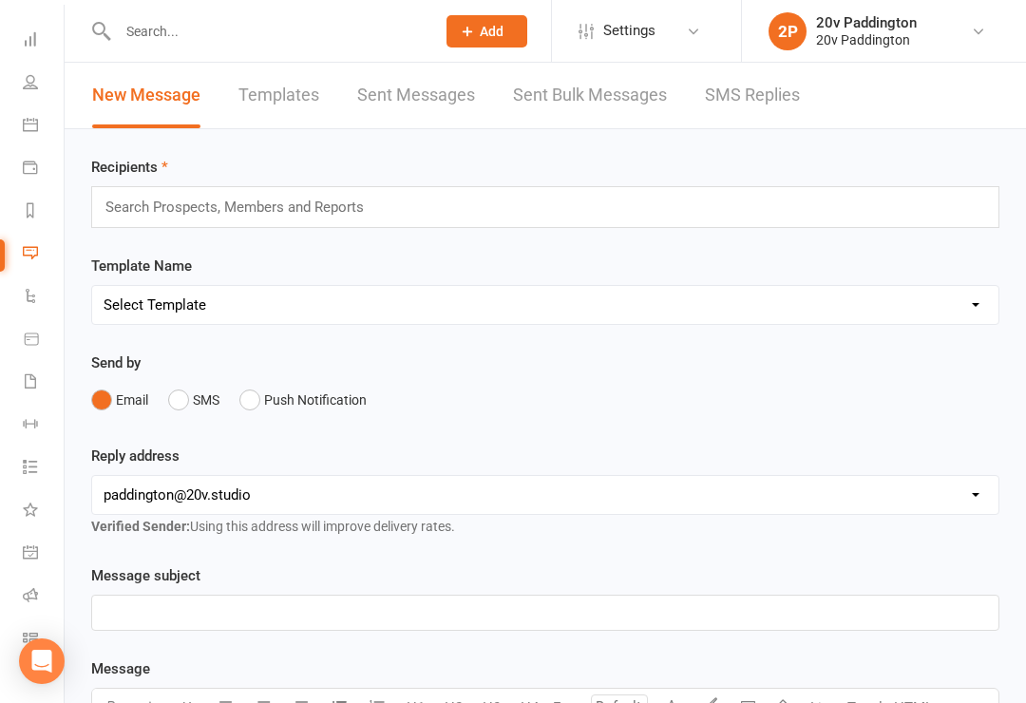
click at [772, 118] on link "SMS Replies" at bounding box center [752, 96] width 95 height 66
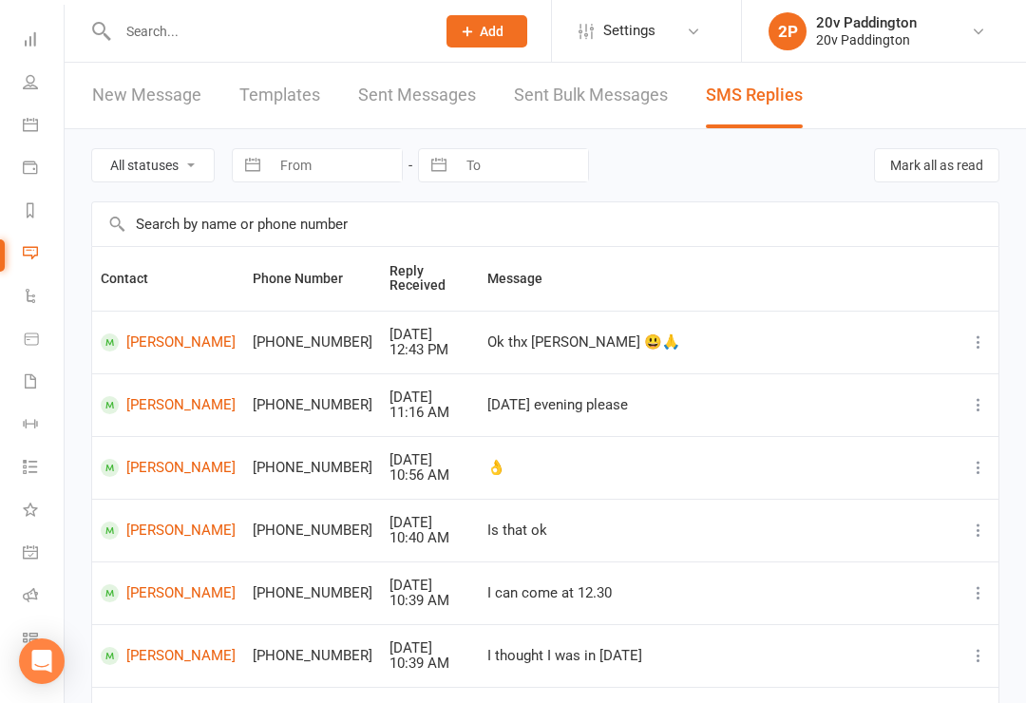
click at [43, 128] on link "Calendar" at bounding box center [44, 126] width 43 height 43
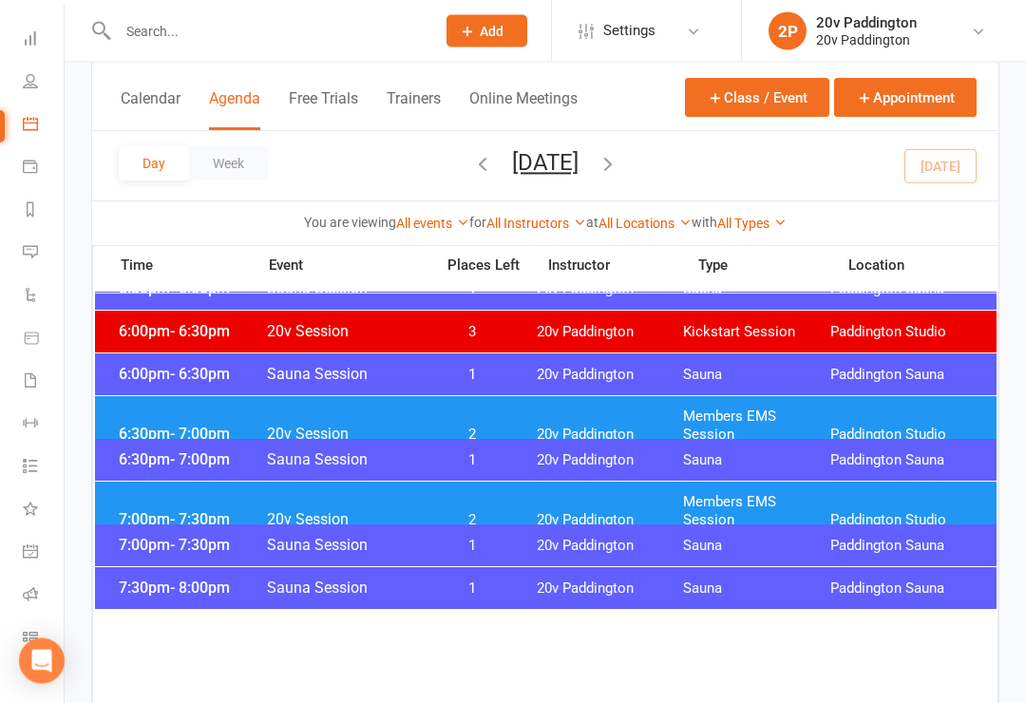
scroll to position [1997, 0]
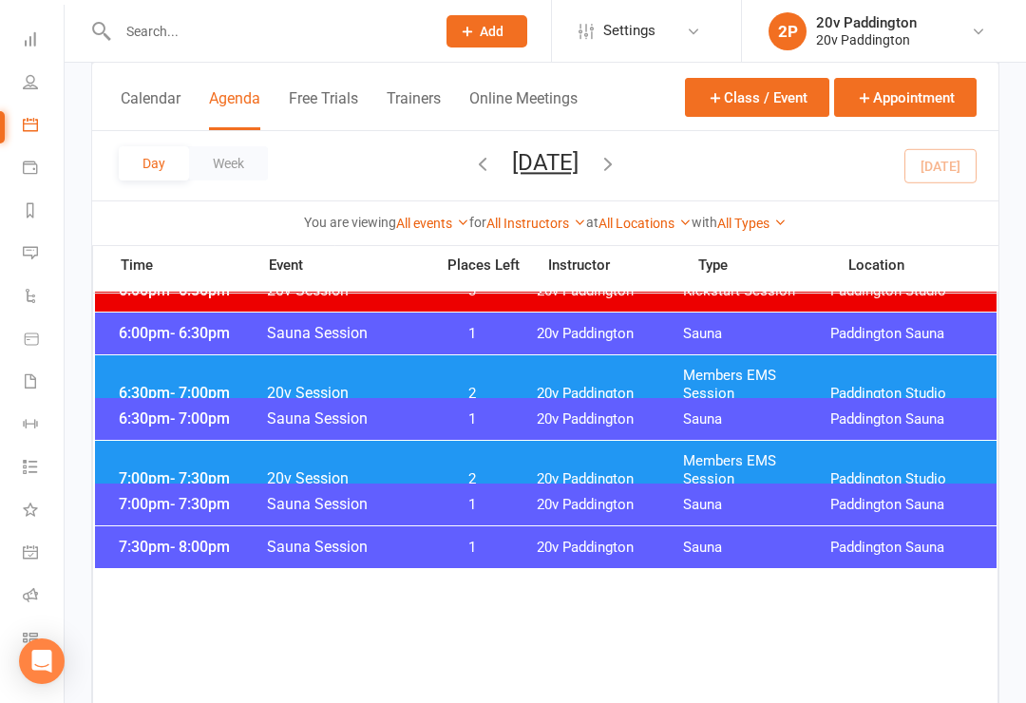
click at [157, 490] on div "7:00pm - 7:30pm Sauna Session 1 20v [GEOGRAPHIC_DATA] [GEOGRAPHIC_DATA]" at bounding box center [546, 505] width 902 height 42
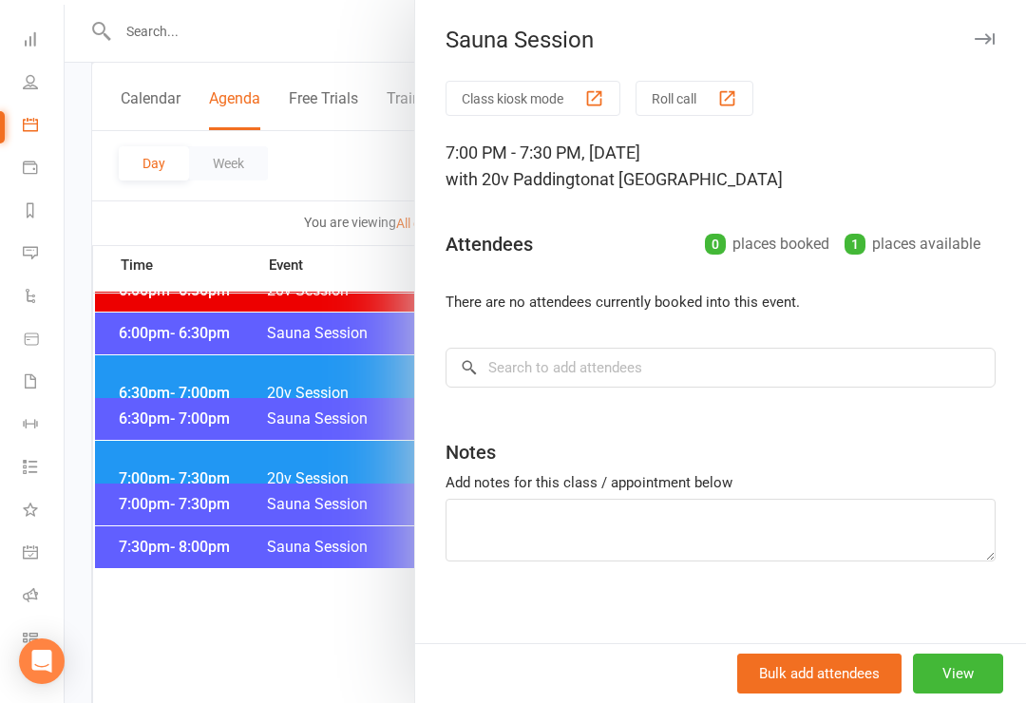
click at [153, 457] on div at bounding box center [545, 351] width 961 height 703
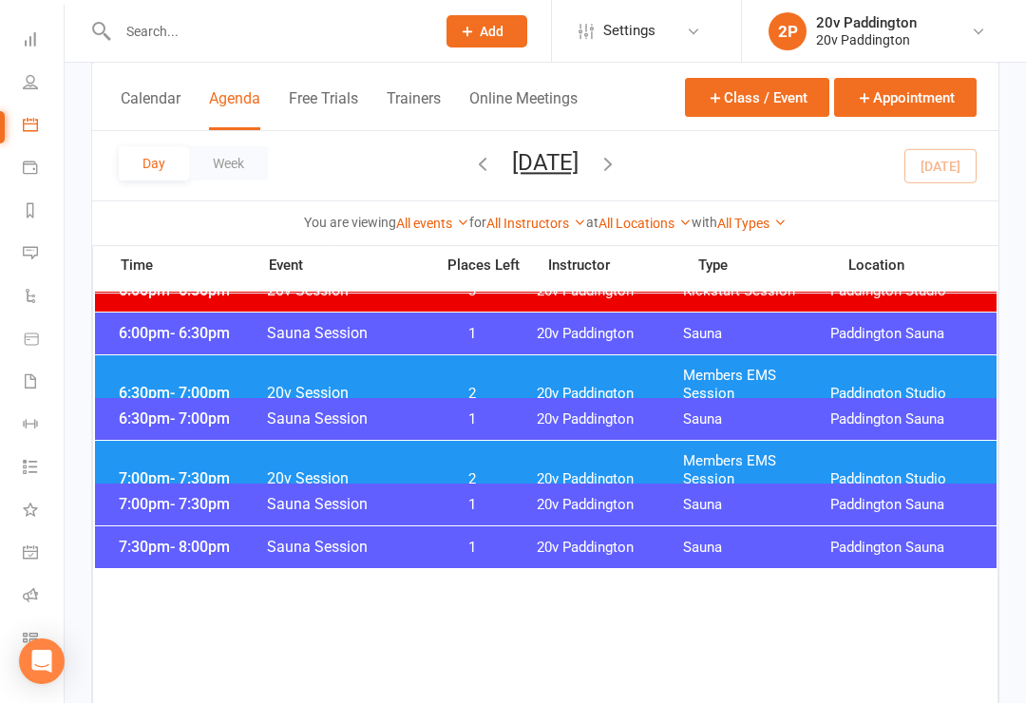
click at [148, 469] on span "7:00pm - 7:30pm" at bounding box center [190, 478] width 152 height 18
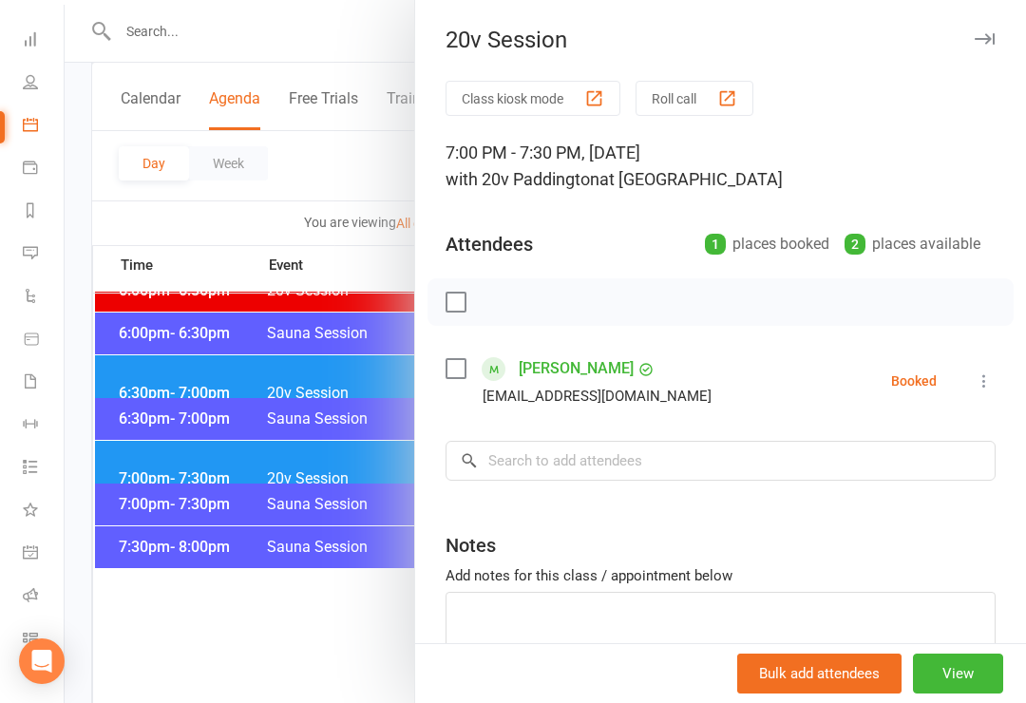
click at [567, 370] on link "[PERSON_NAME]" at bounding box center [576, 368] width 115 height 30
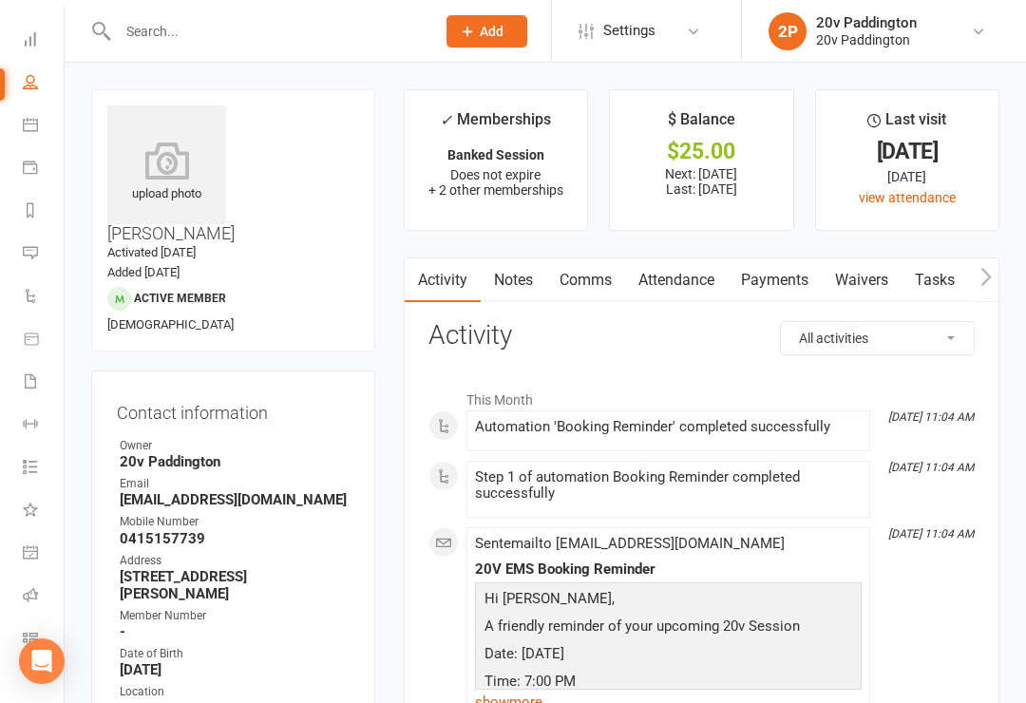
click at [672, 290] on link "Attendance" at bounding box center [676, 280] width 103 height 44
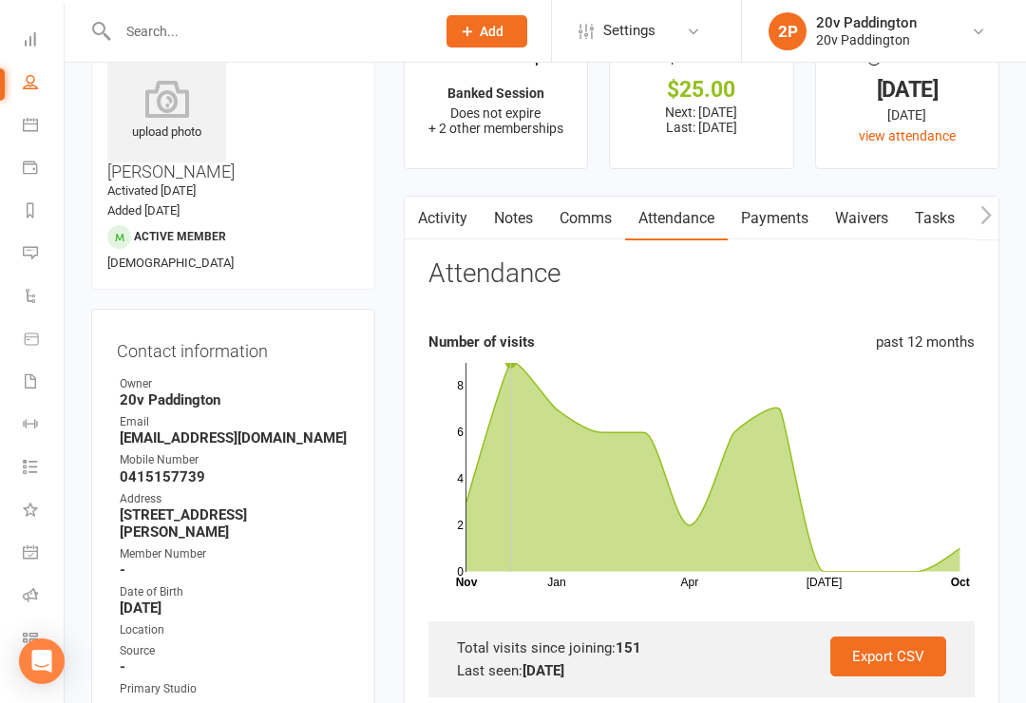
scroll to position [77, 0]
click at [34, 256] on icon at bounding box center [30, 252] width 15 height 15
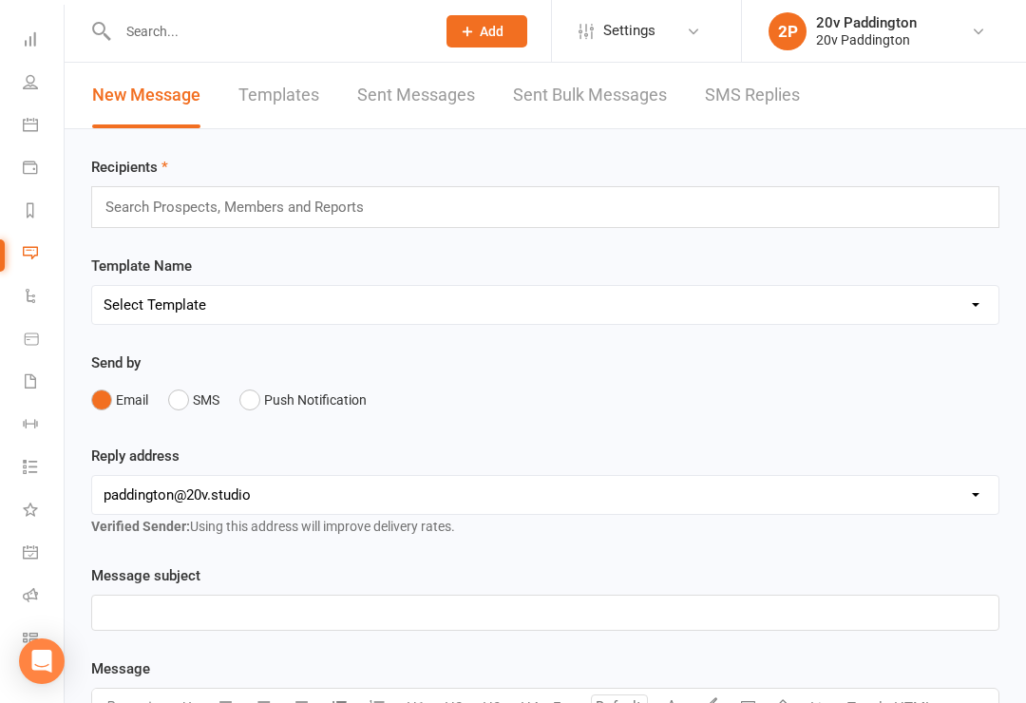
click at [785, 126] on link "SMS Replies" at bounding box center [752, 96] width 95 height 66
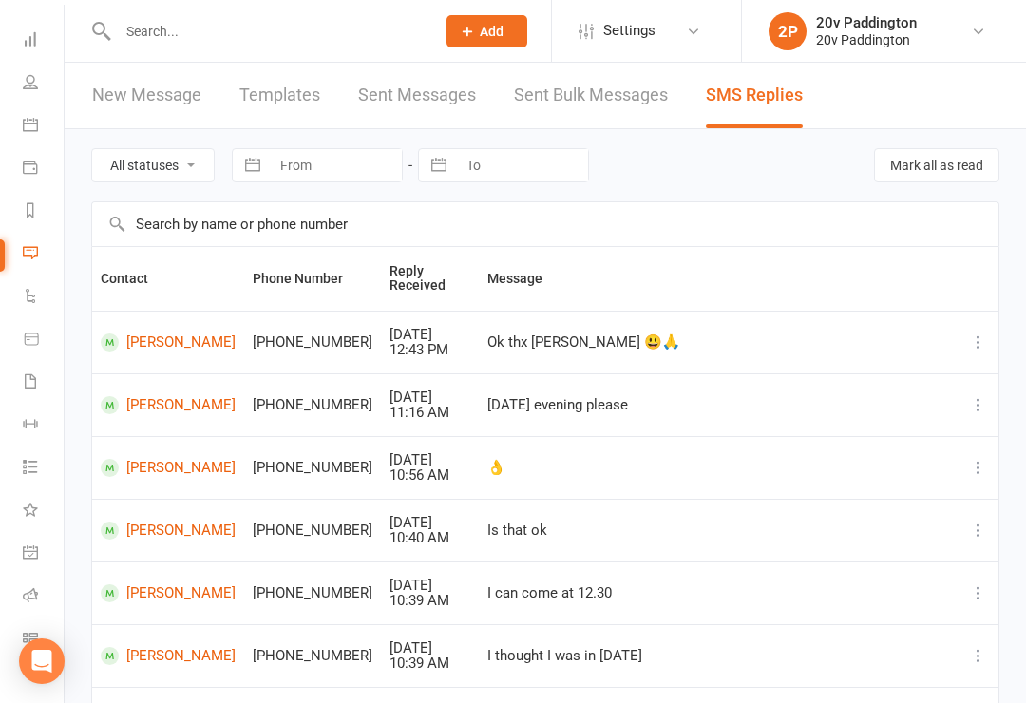
click at [1008, 320] on div "All statuses Read only Unread only Navigate forward to interact with the calend…" at bounding box center [545, 590] width 961 height 923
click at [18, 131] on li "Calendar" at bounding box center [32, 126] width 64 height 43
click at [26, 129] on icon at bounding box center [30, 124] width 15 height 15
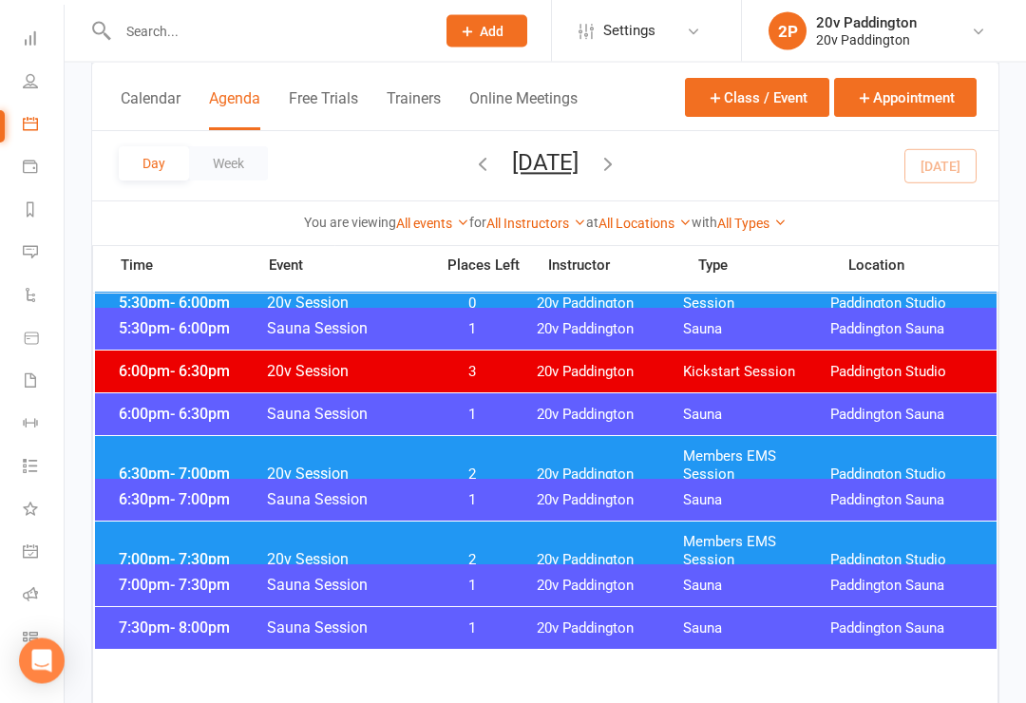
click at [736, 455] on span "Members EMS Session" at bounding box center [756, 466] width 147 height 36
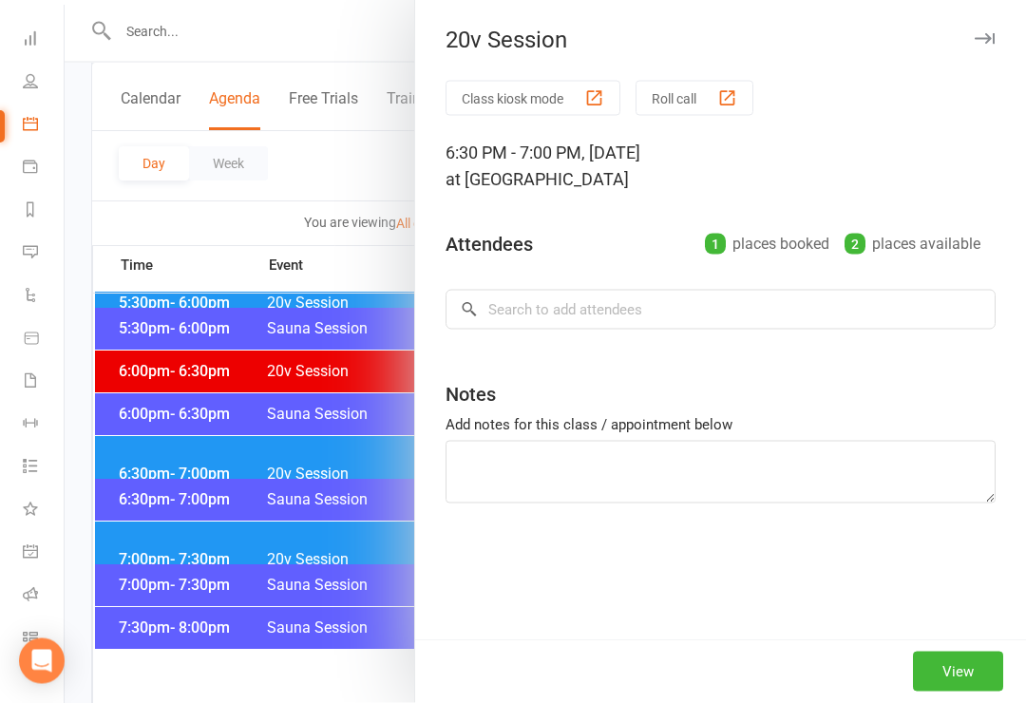
scroll to position [1916, 0]
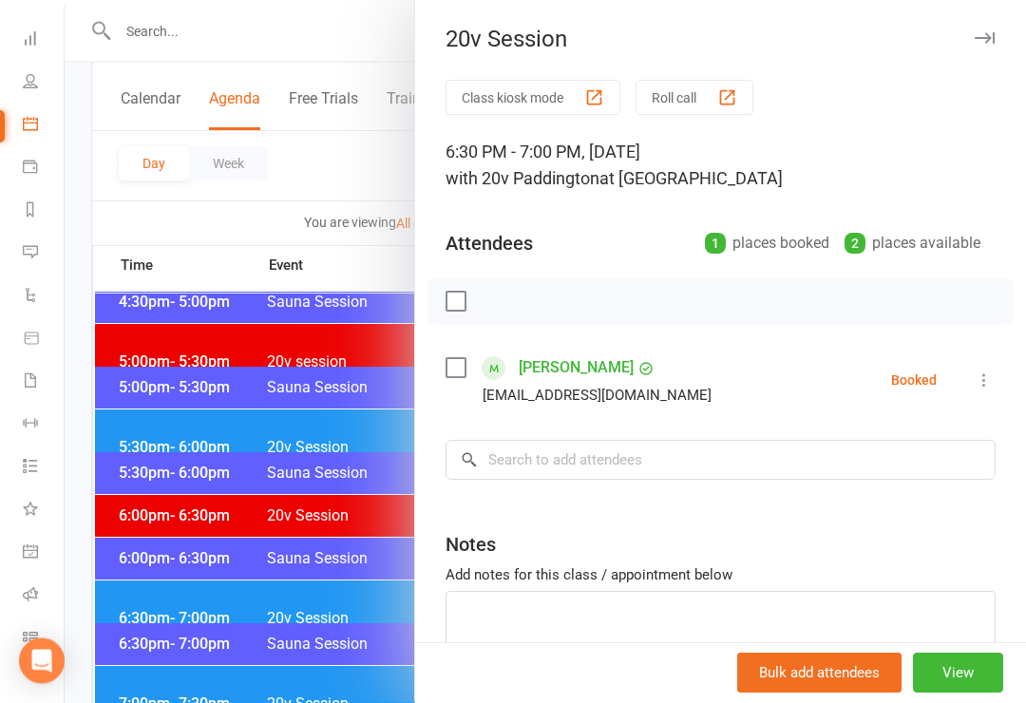
click at [354, 411] on div at bounding box center [545, 351] width 961 height 703
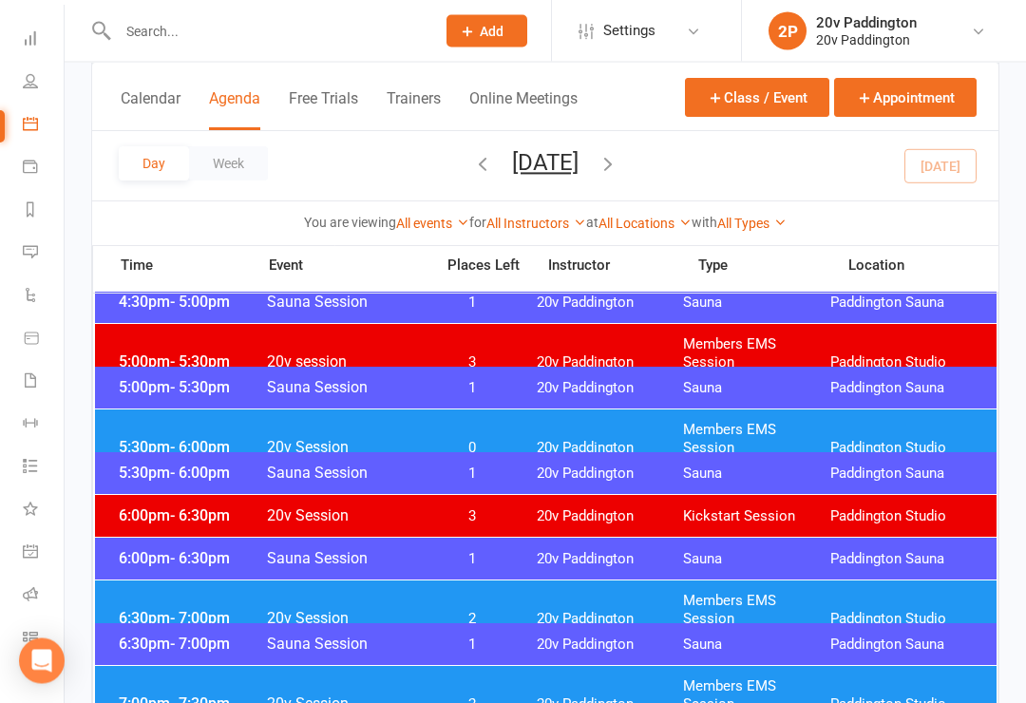
scroll to position [1772, 0]
click at [344, 442] on div "5:30pm - 6:00pm 20v Session 0 20v Paddington Members EMS Session [GEOGRAPHIC_DA…" at bounding box center [546, 438] width 902 height 59
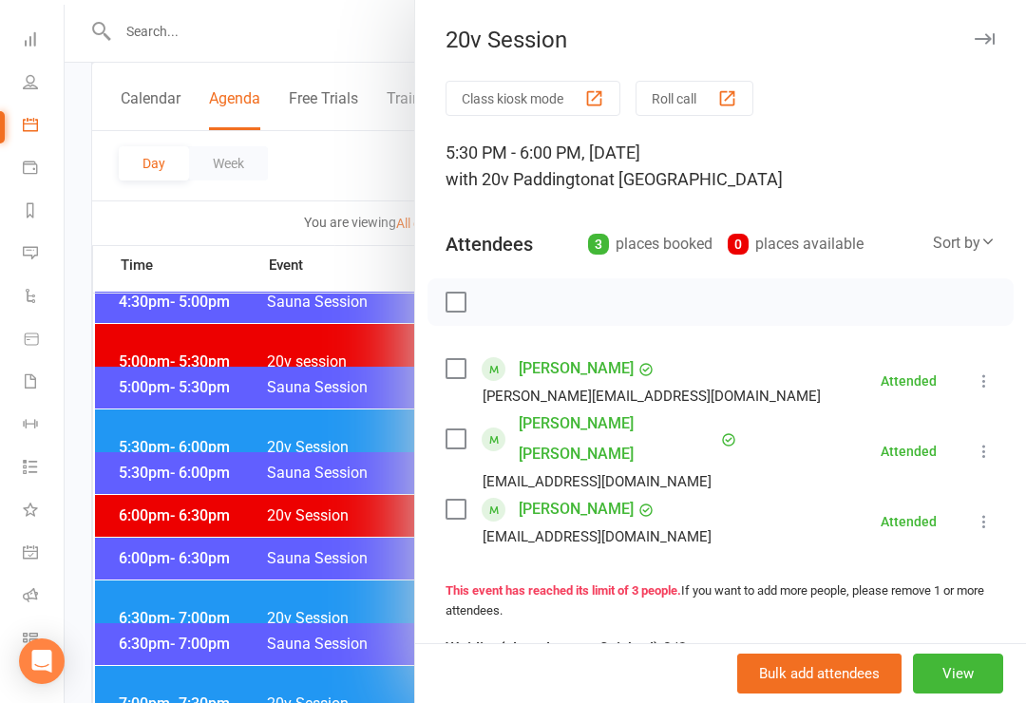
click at [301, 426] on div at bounding box center [545, 351] width 961 height 703
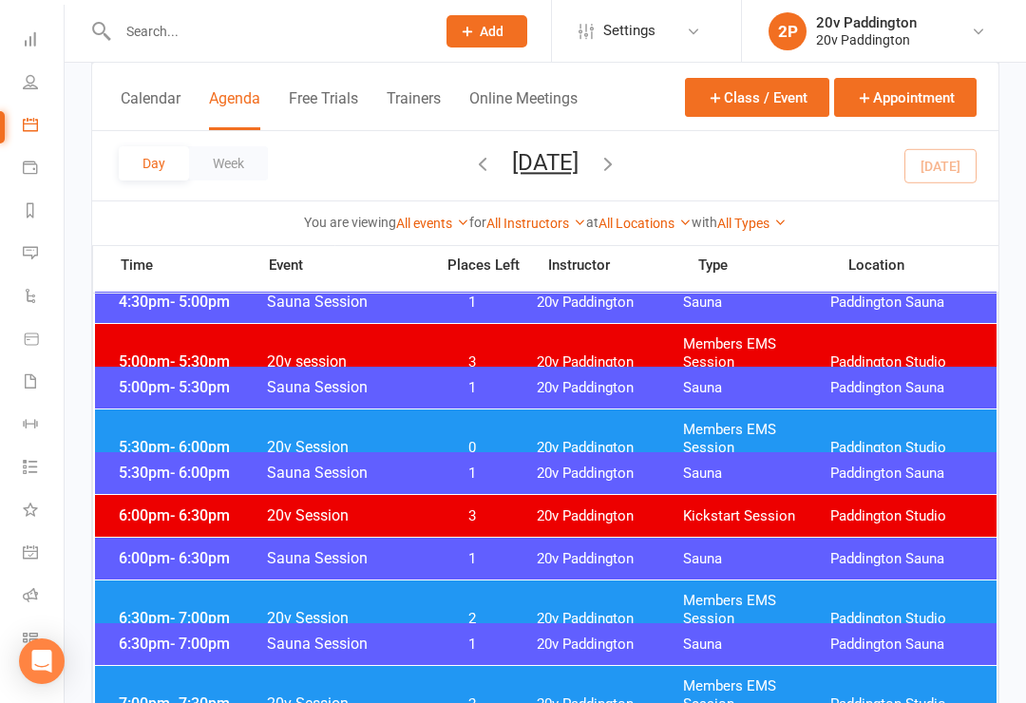
click at [348, 694] on span "20v Session" at bounding box center [344, 703] width 157 height 18
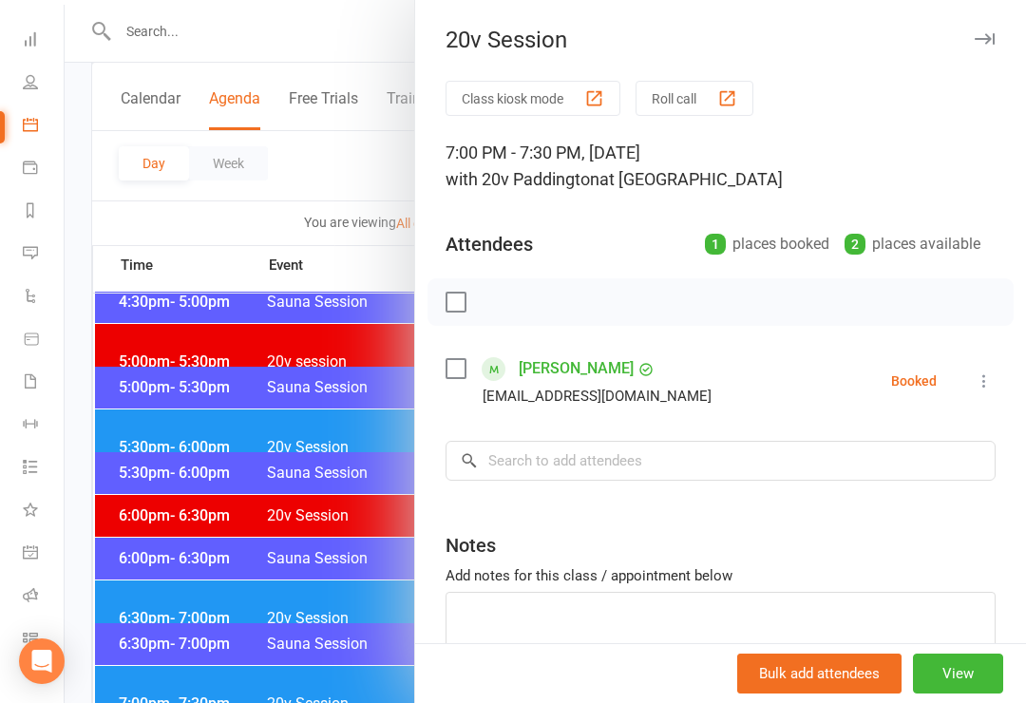
click at [346, 695] on div at bounding box center [545, 351] width 961 height 703
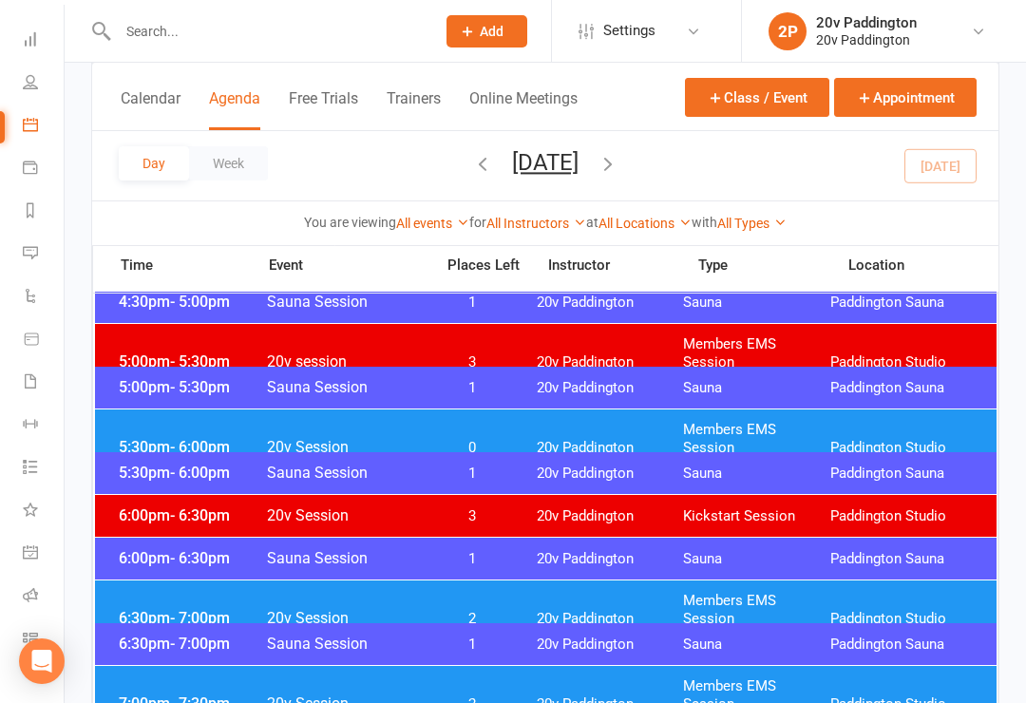
click at [343, 609] on span "20v Session" at bounding box center [344, 618] width 157 height 18
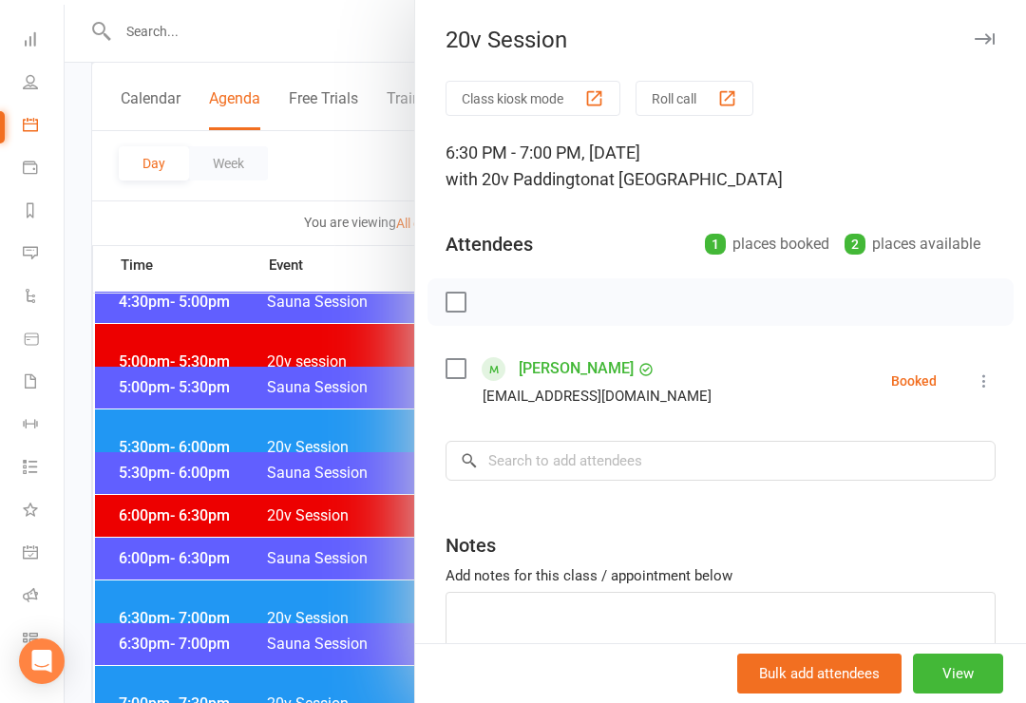
click at [297, 614] on div at bounding box center [545, 351] width 961 height 703
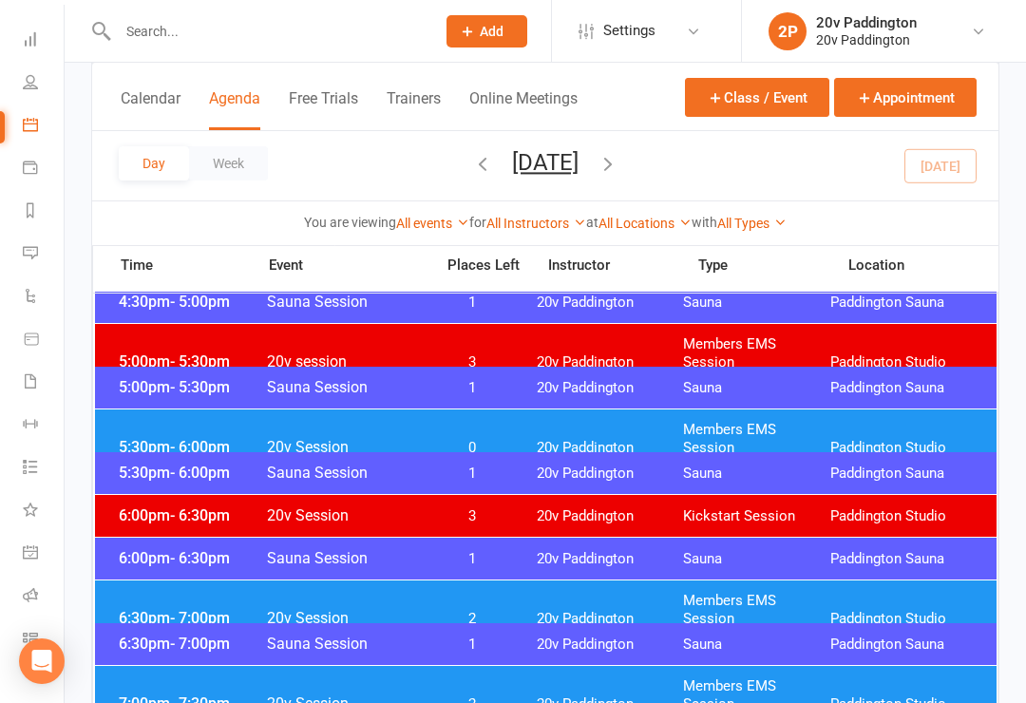
click at [258, 59] on div at bounding box center [256, 31] width 331 height 62
click at [167, 42] on input "text" at bounding box center [267, 31] width 310 height 27
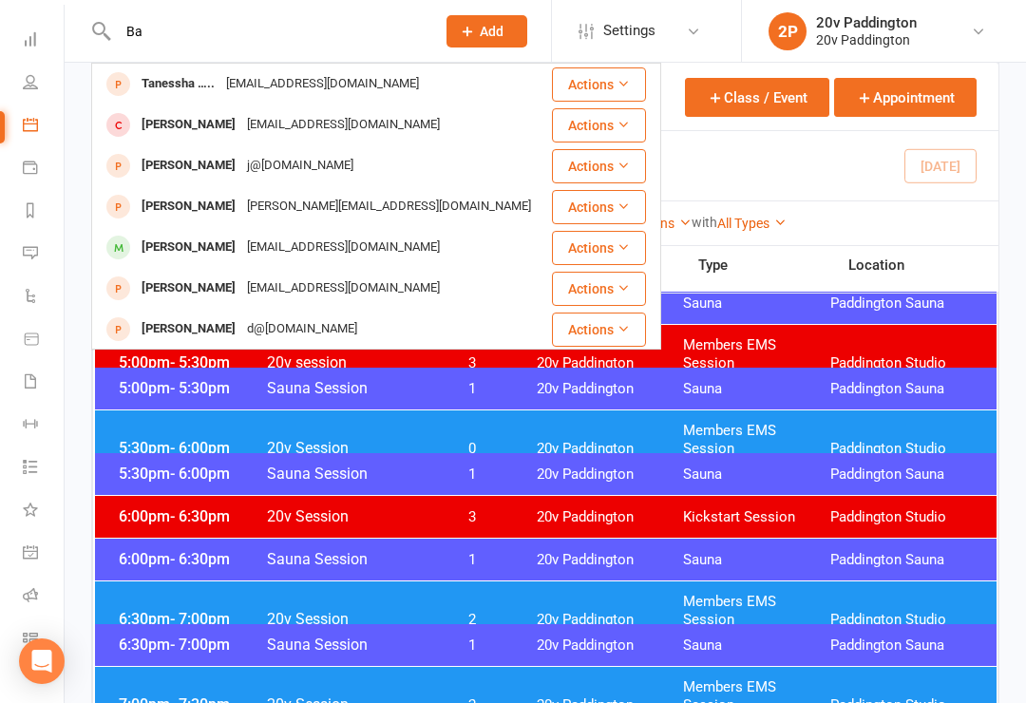
type input "B"
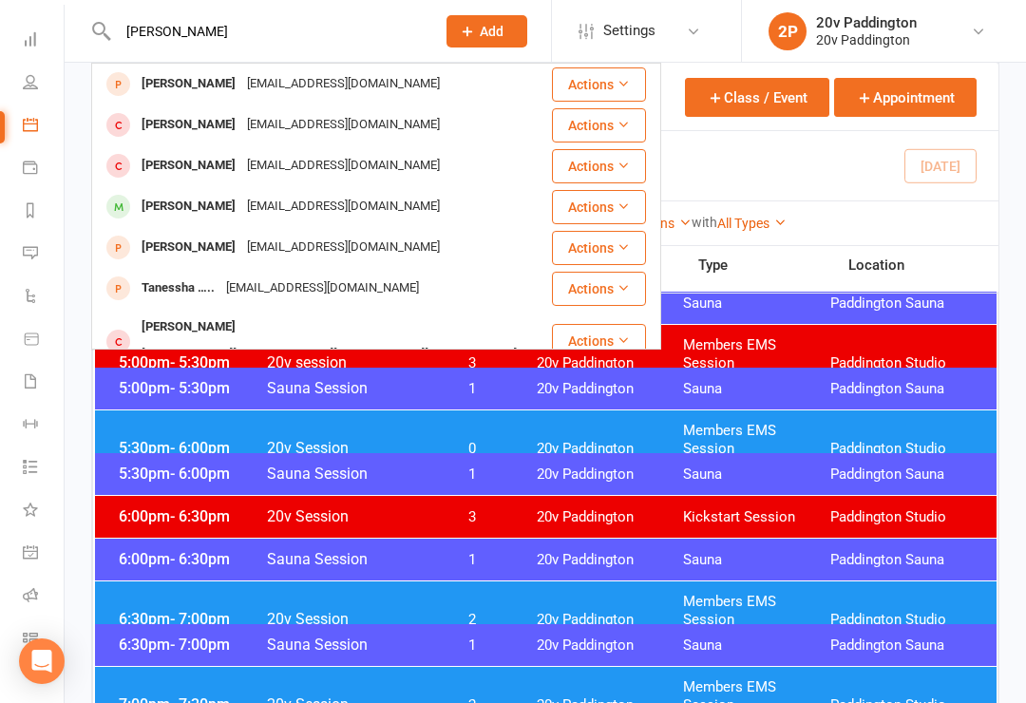
type input "[PERSON_NAME]"
click at [258, 206] on div "[EMAIL_ADDRESS][DOMAIN_NAME]" at bounding box center [343, 207] width 204 height 28
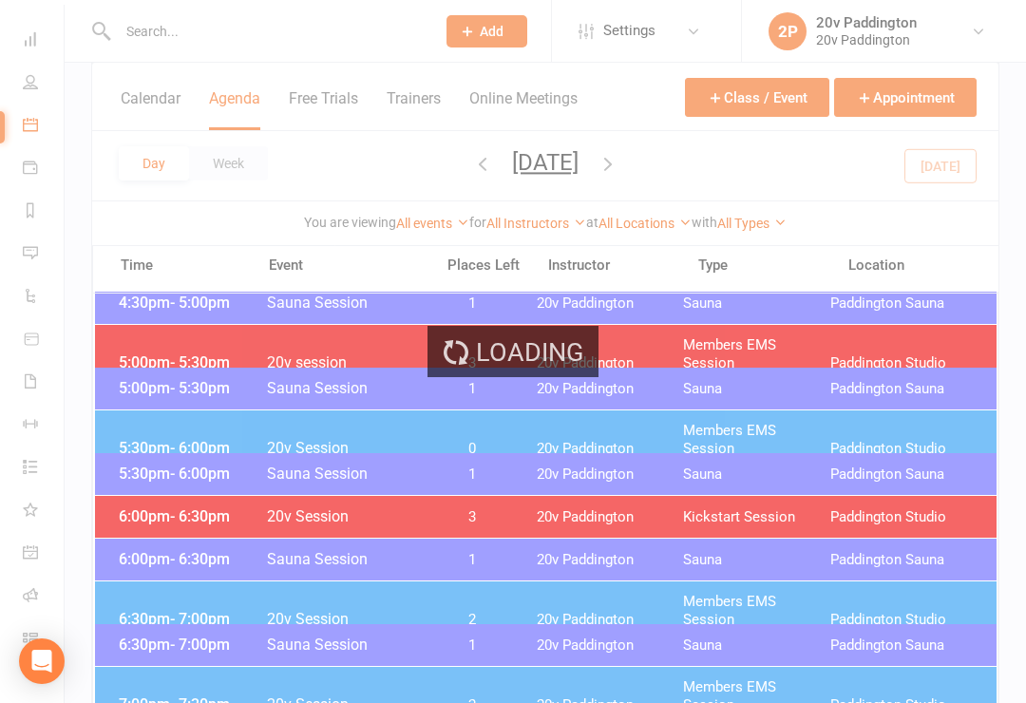
scroll to position [1772, 0]
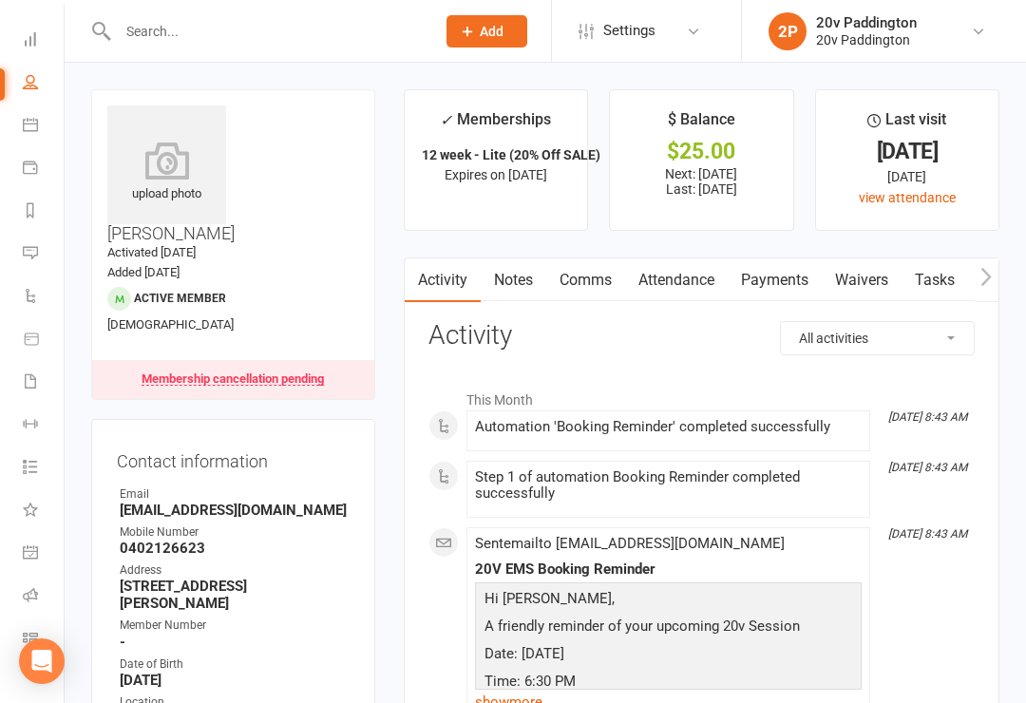
click at [689, 280] on link "Attendance" at bounding box center [676, 280] width 103 height 44
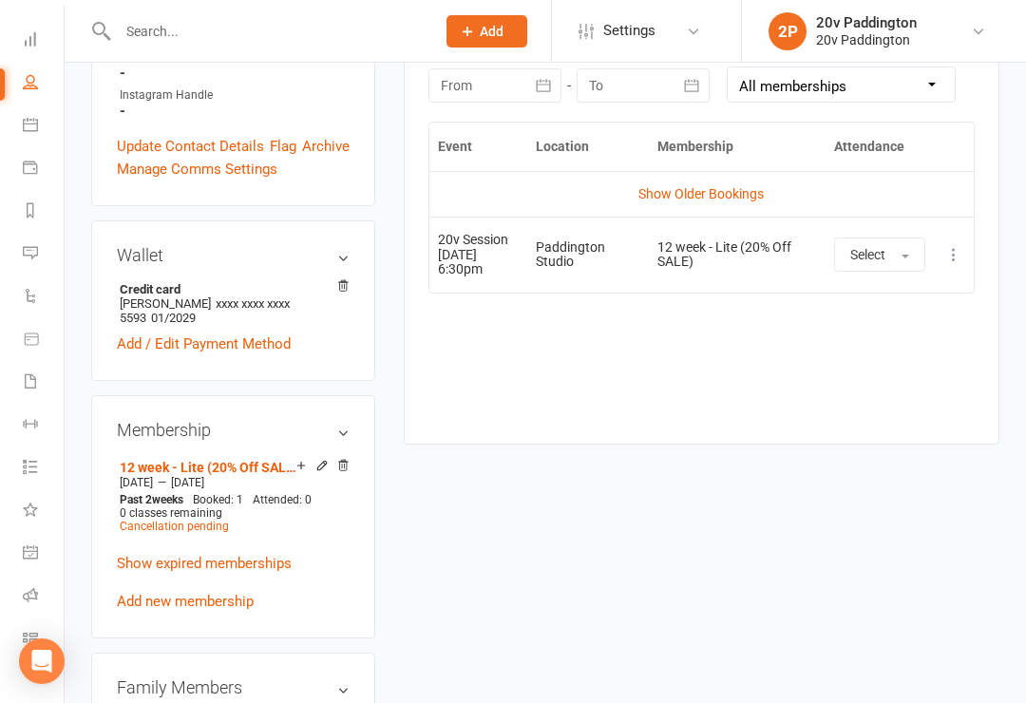
scroll to position [856, 0]
click at [962, 254] on icon at bounding box center [953, 255] width 19 height 19
click at [856, 364] on link "Remove booking" at bounding box center [870, 368] width 188 height 38
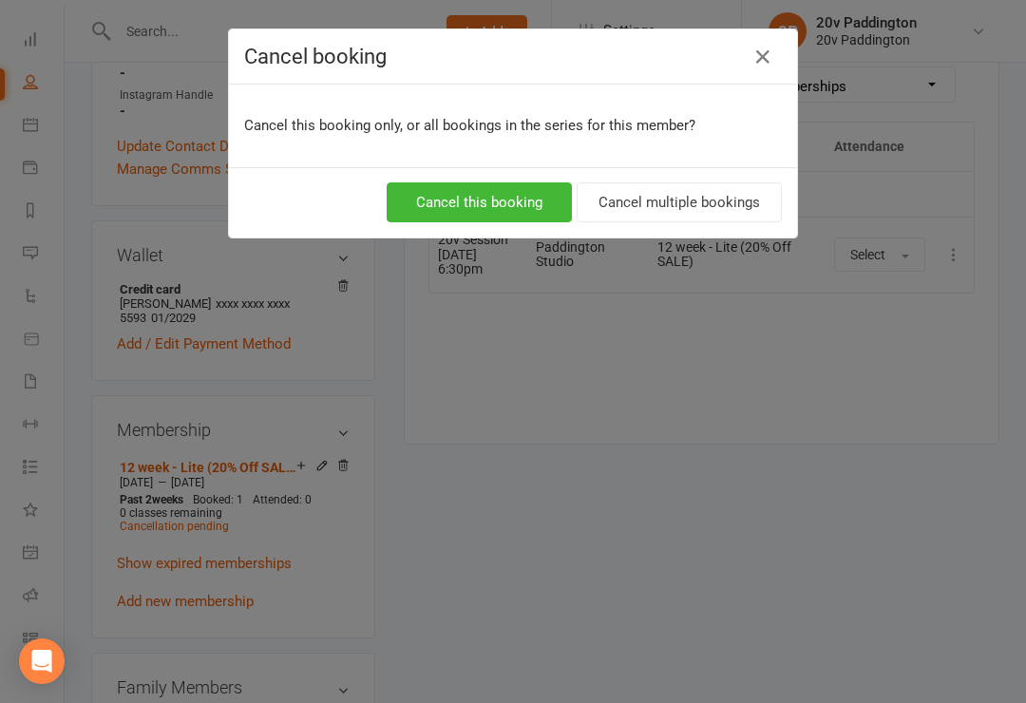
click at [487, 206] on button "Cancel this booking" at bounding box center [479, 202] width 185 height 40
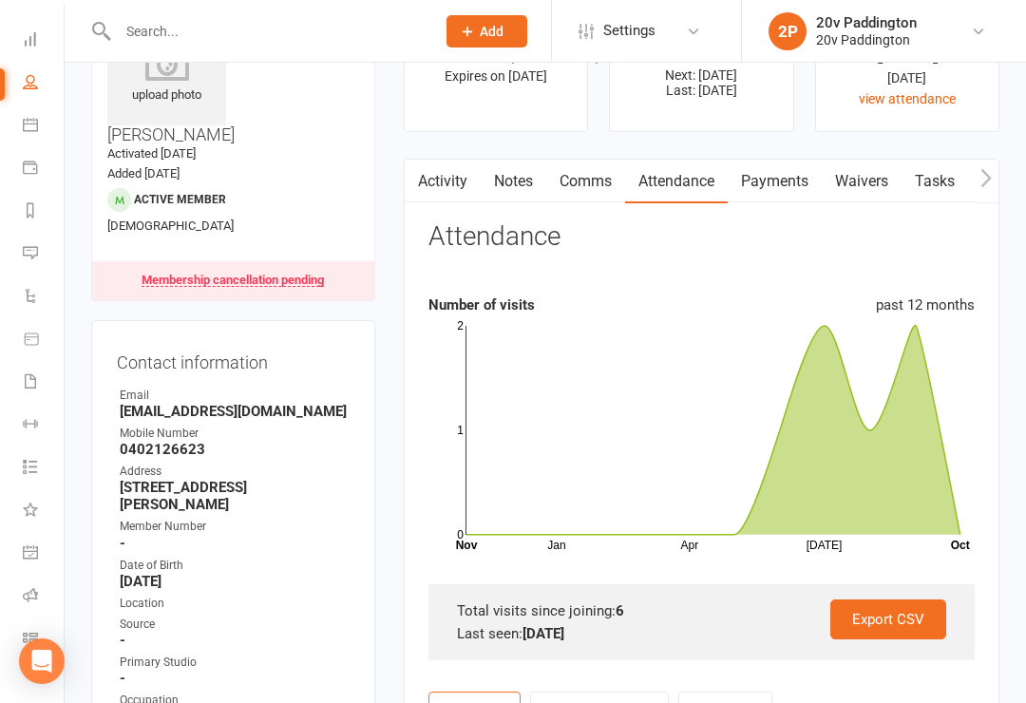
scroll to position [0, 0]
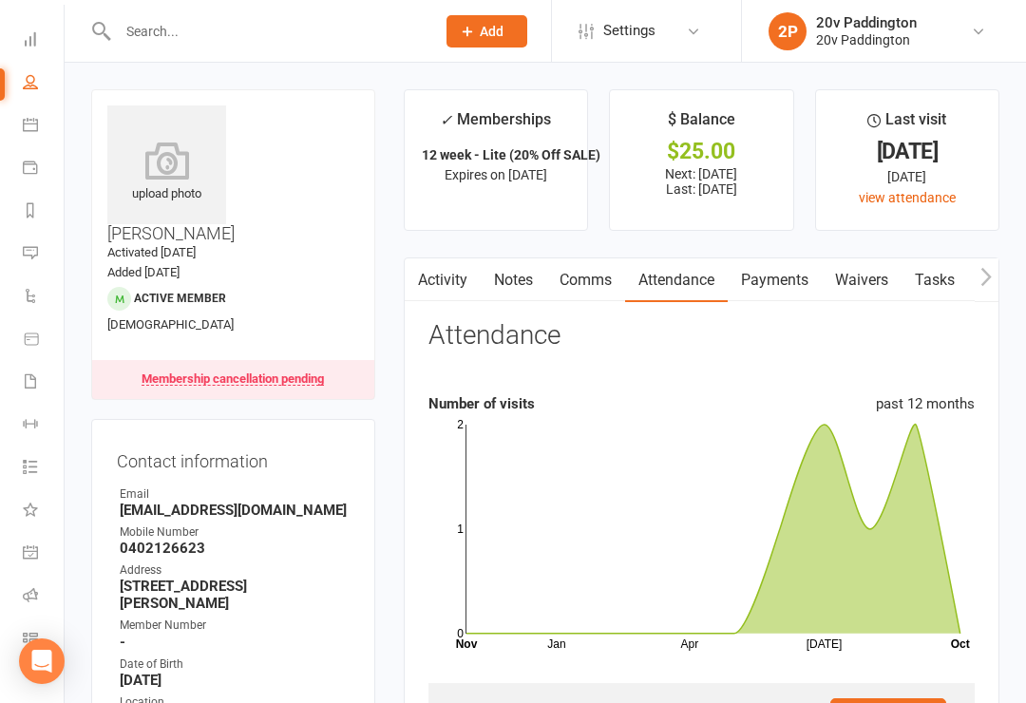
click at [33, 127] on icon at bounding box center [30, 124] width 15 height 15
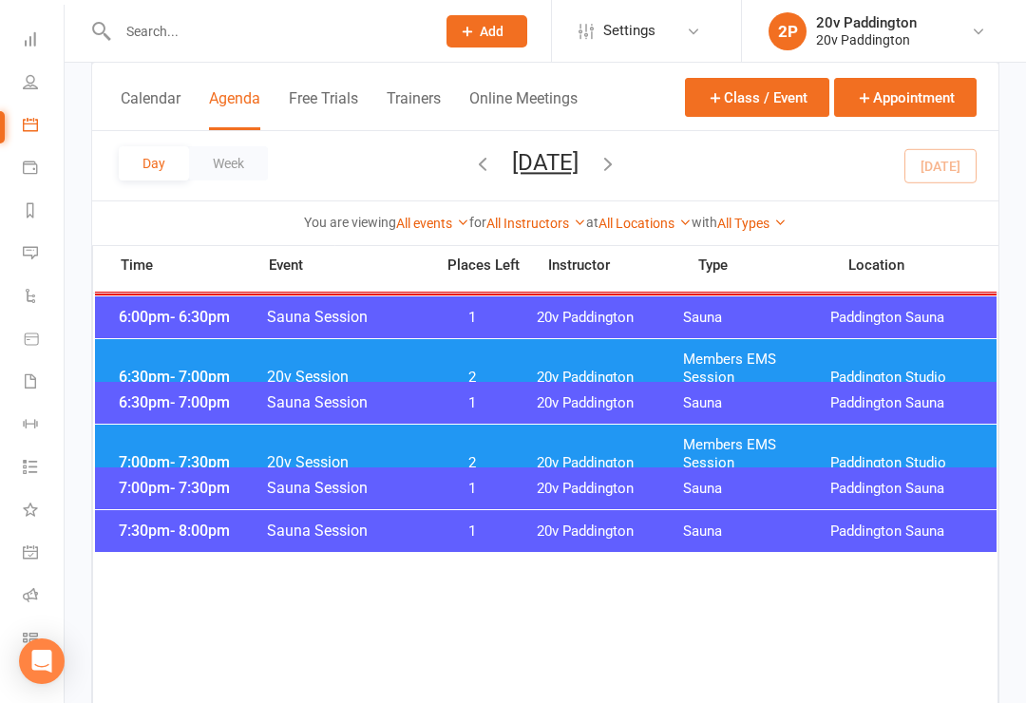
scroll to position [1947, 0]
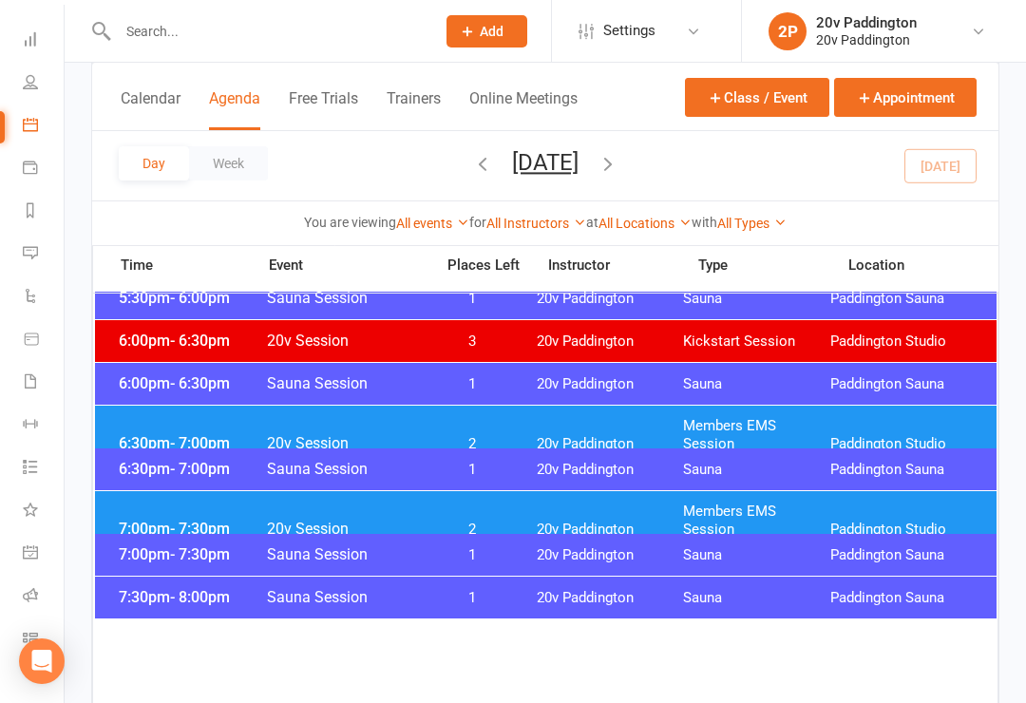
click at [579, 161] on button "[DATE]" at bounding box center [545, 162] width 66 height 27
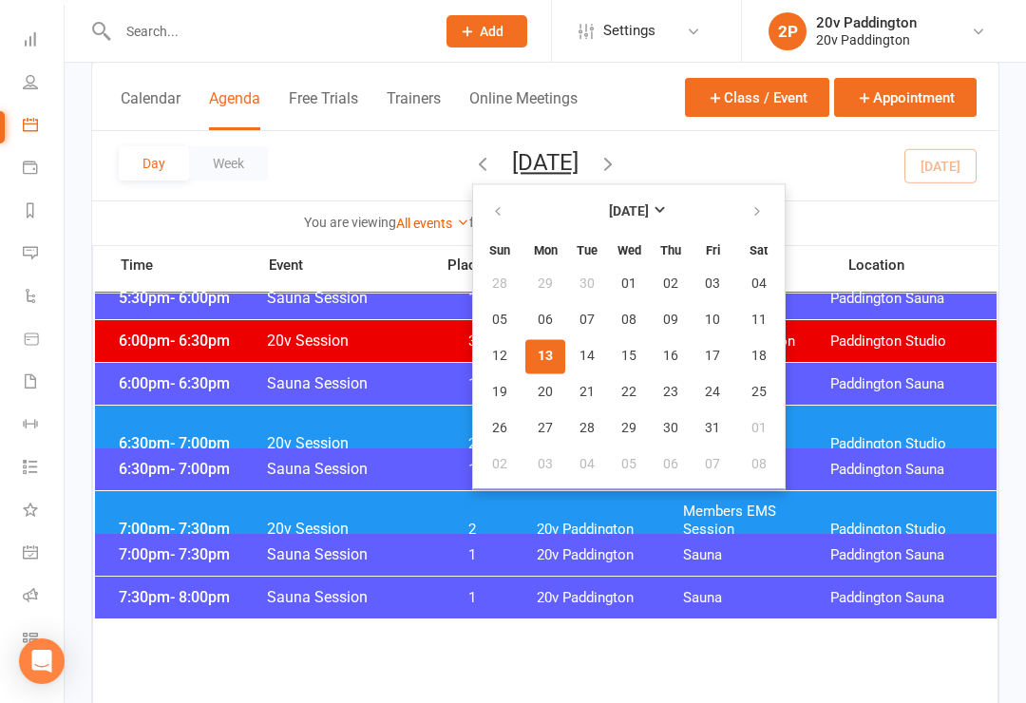
click at [525, 345] on button "13" at bounding box center [545, 356] width 40 height 34
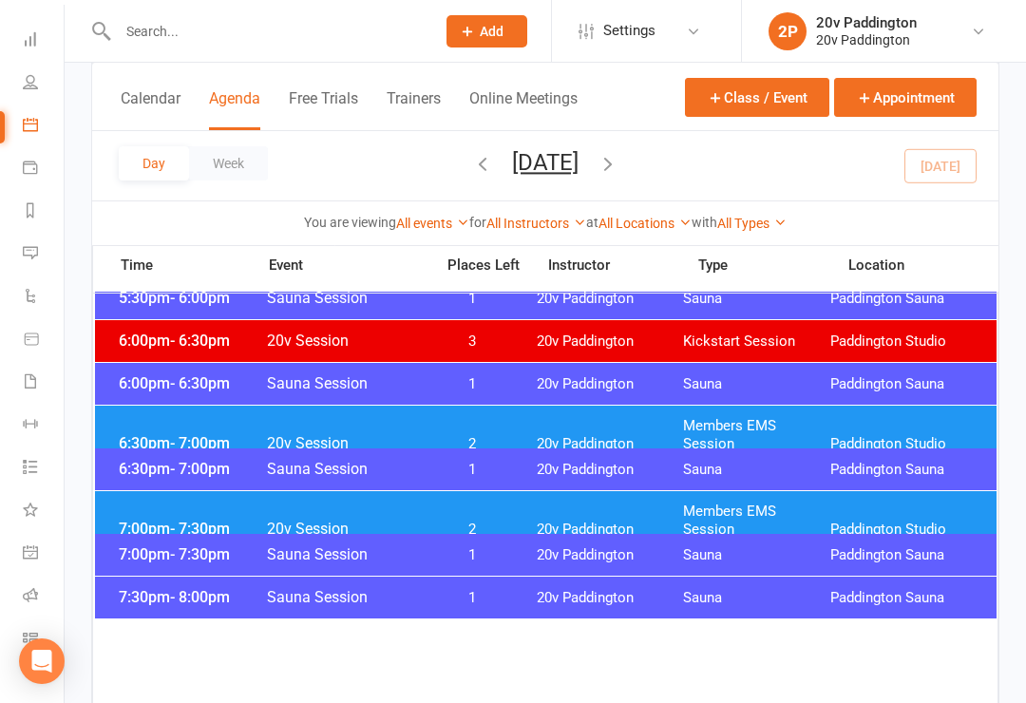
click at [391, 434] on span "20v Session" at bounding box center [344, 443] width 157 height 18
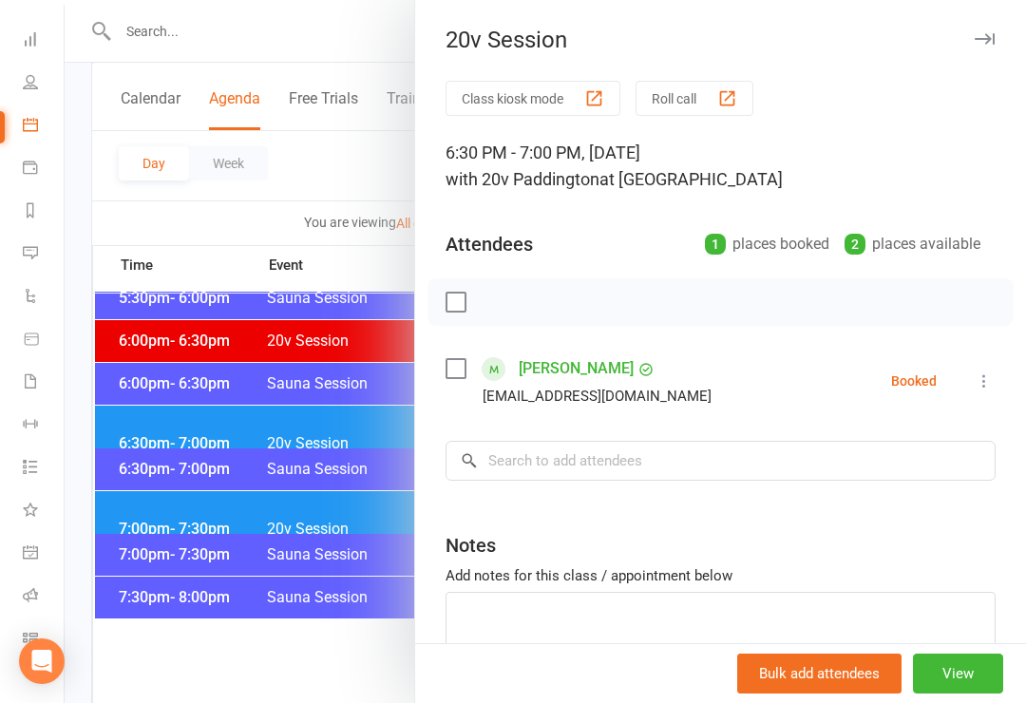
click at [665, 337] on div "Class kiosk mode Roll call 6:30 PM - 7:00 PM, [DATE] with 20v Paddington at [GE…" at bounding box center [720, 415] width 611 height 669
click at [620, 449] on input "search" at bounding box center [721, 461] width 550 height 40
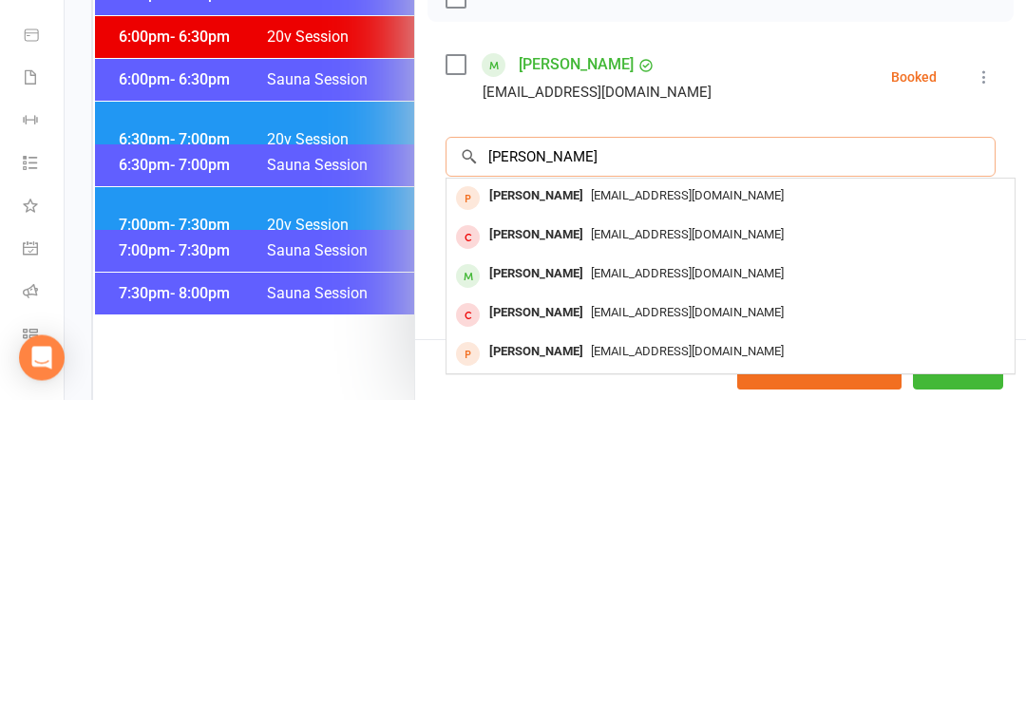
type input "[PERSON_NAME]"
click at [599, 570] on span "[EMAIL_ADDRESS][DOMAIN_NAME]" at bounding box center [687, 577] width 193 height 14
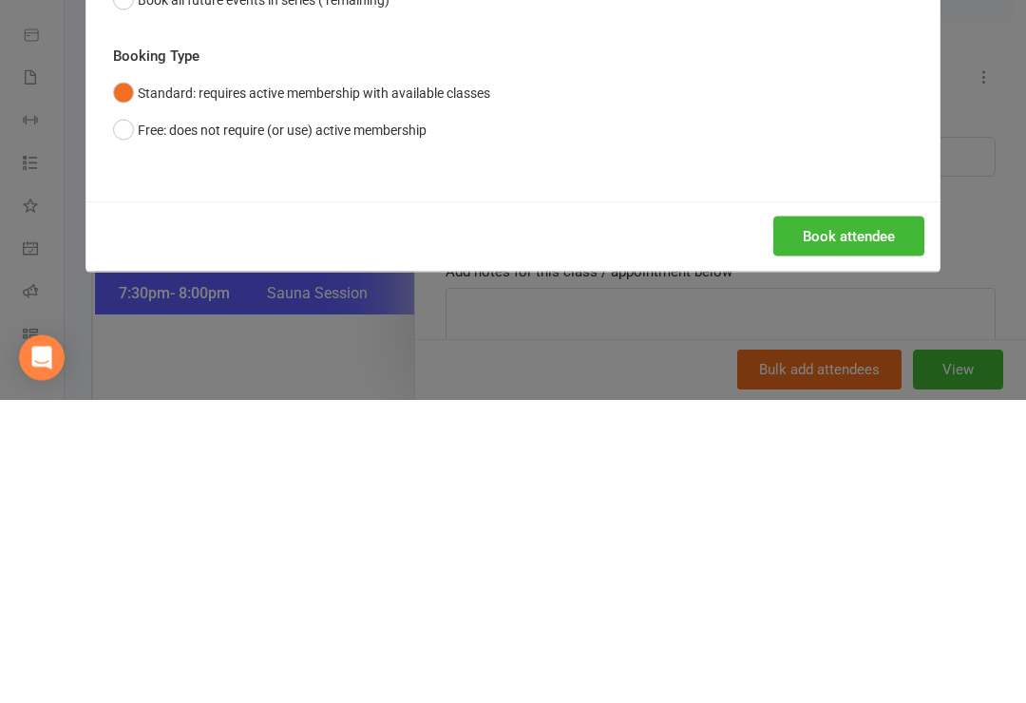
scroll to position [2250, 0]
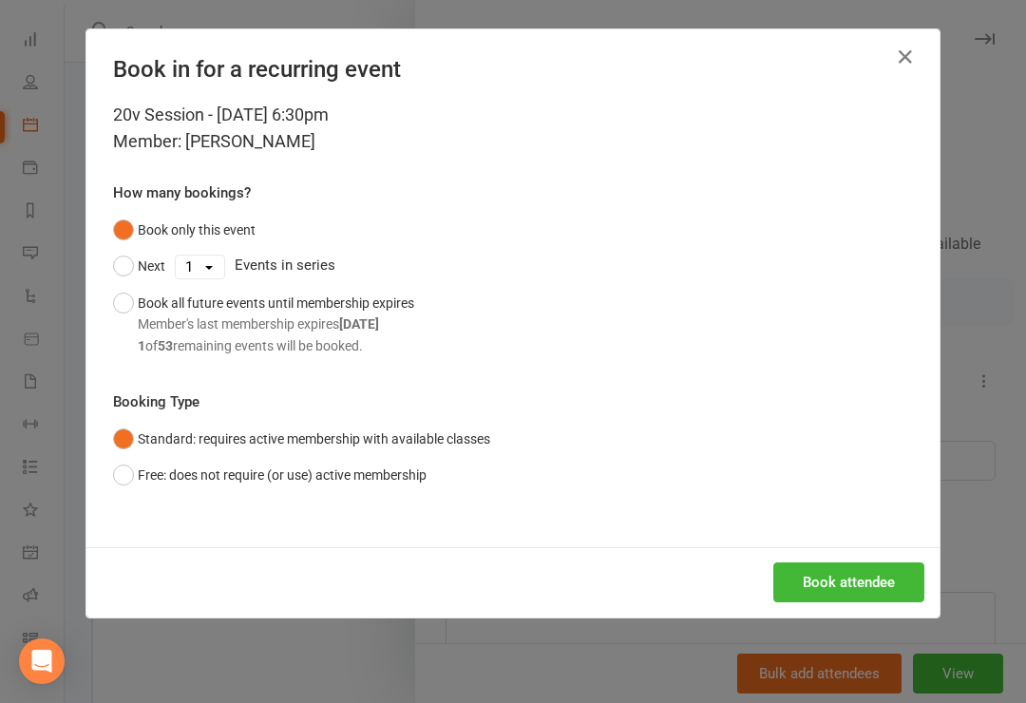
click at [858, 541] on div "20v Session - [DATE] 6:30pm Member: [PERSON_NAME] How many bookings? Book only …" at bounding box center [512, 325] width 853 height 446
click at [883, 562] on button "Book attendee" at bounding box center [848, 582] width 151 height 40
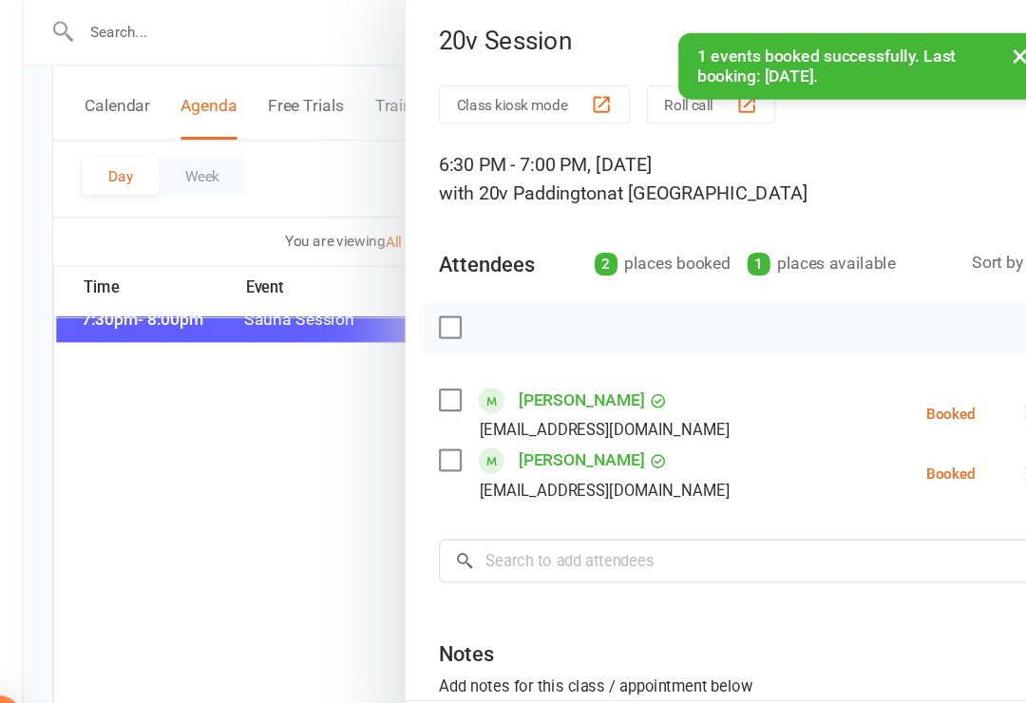
click at [541, 429] on link "[PERSON_NAME]" at bounding box center [576, 423] width 115 height 30
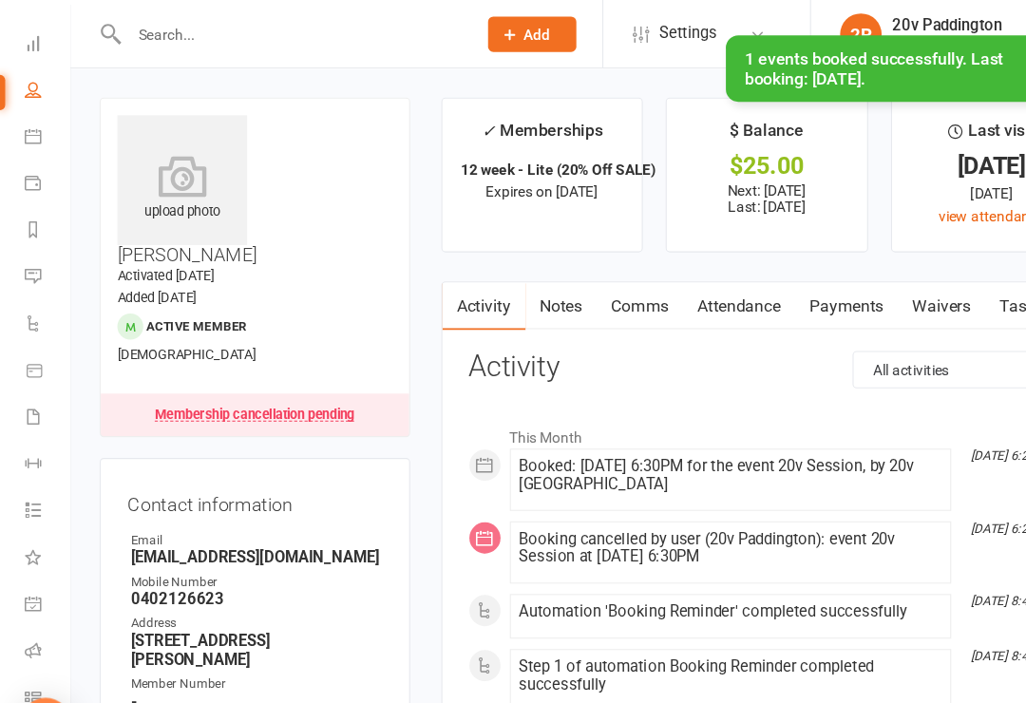
click at [523, 289] on link "Notes" at bounding box center [514, 280] width 66 height 44
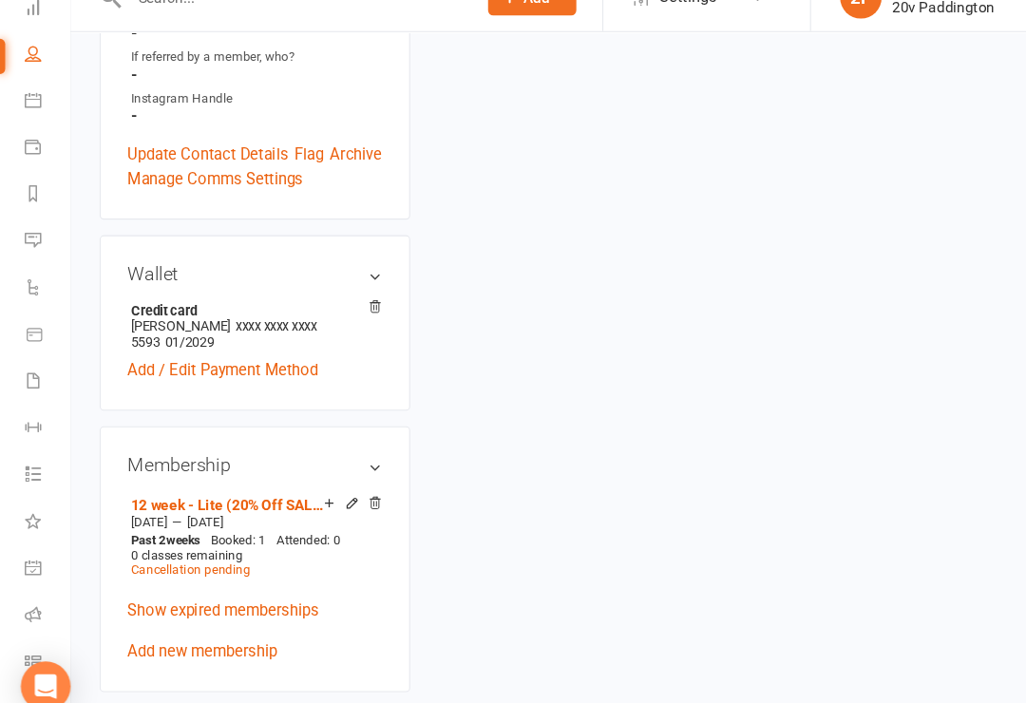
scroll to position [829, 0]
